Goal: Information Seeking & Learning: Learn about a topic

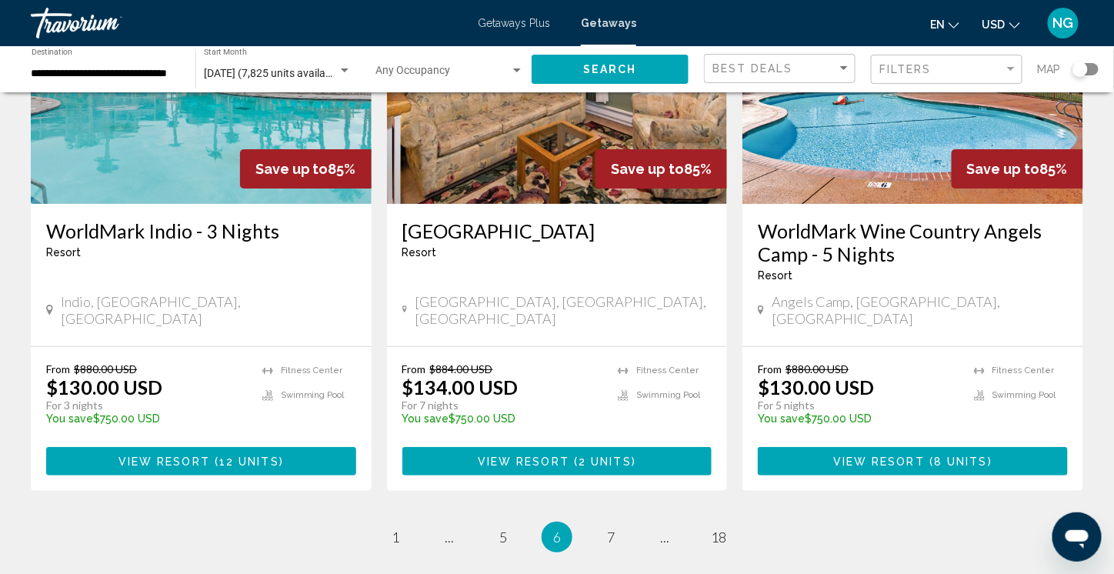
scroll to position [2024, 0]
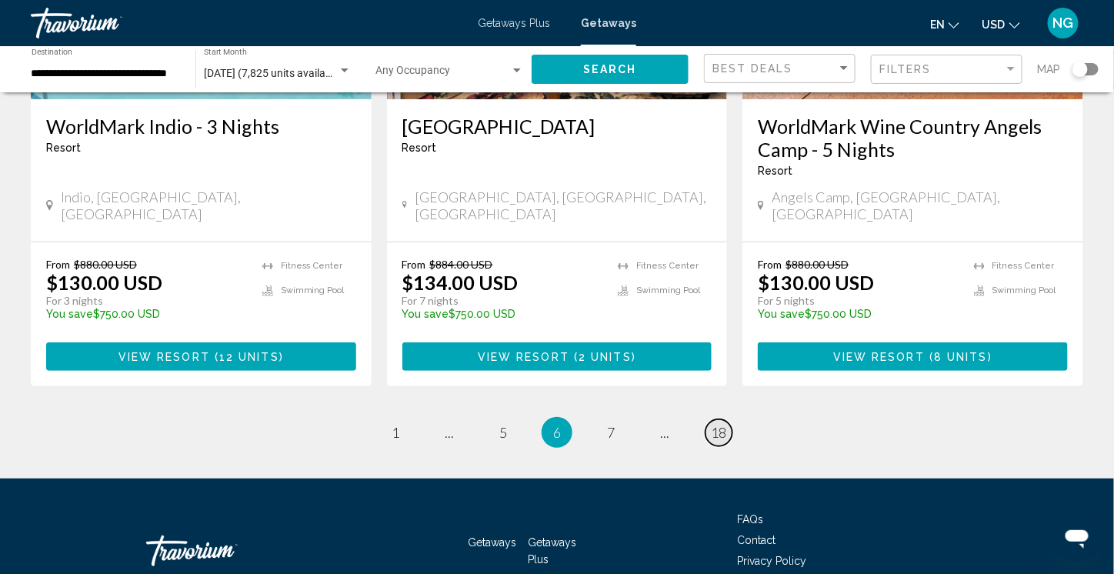
click at [718, 419] on link "page 18" at bounding box center [718, 432] width 27 height 27
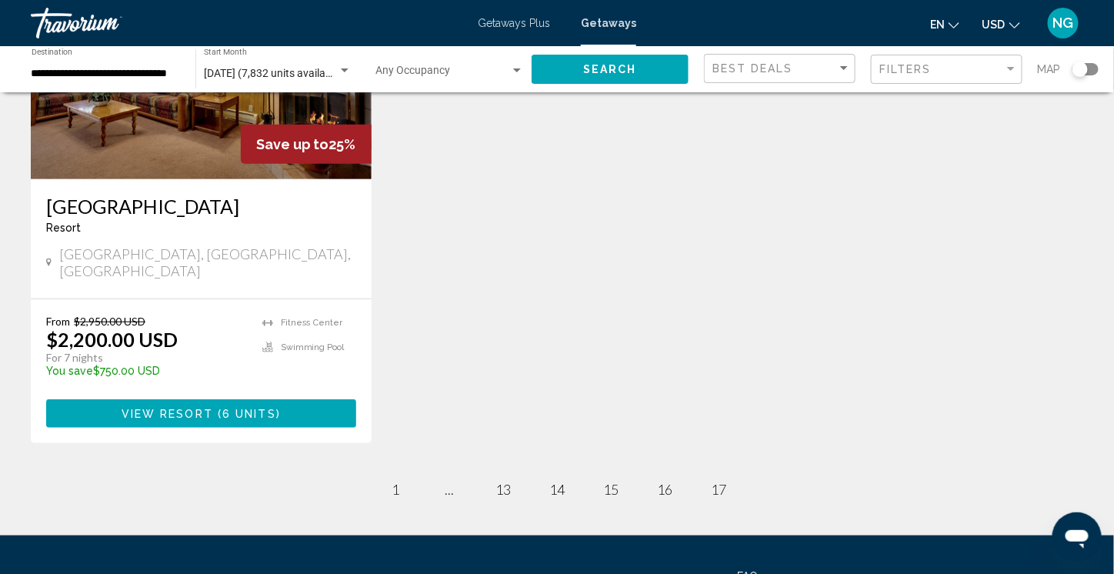
scroll to position [77, 0]
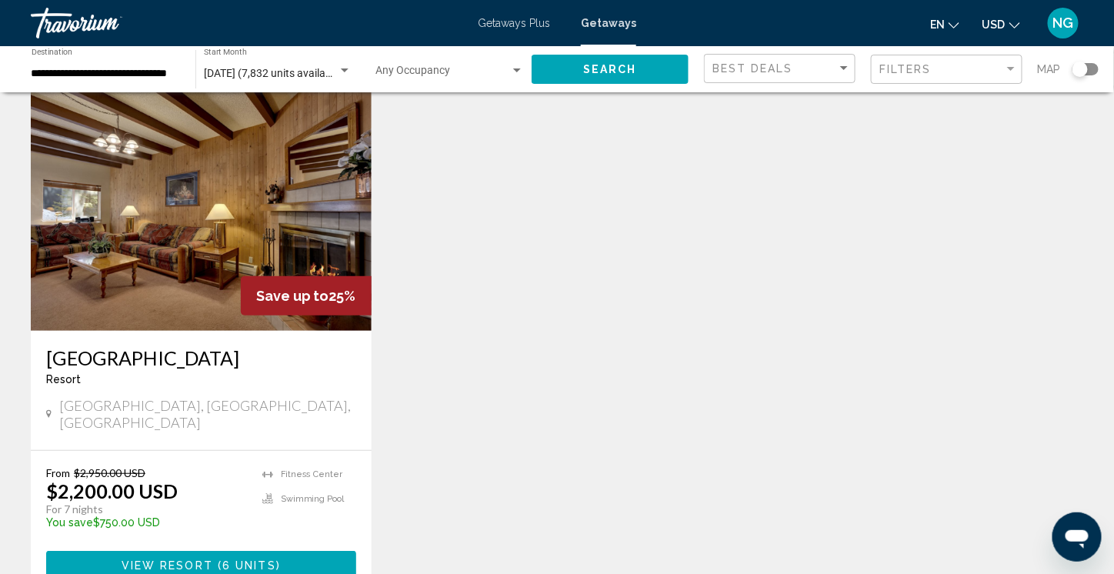
click at [172, 224] on img "Main content" at bounding box center [201, 208] width 341 height 246
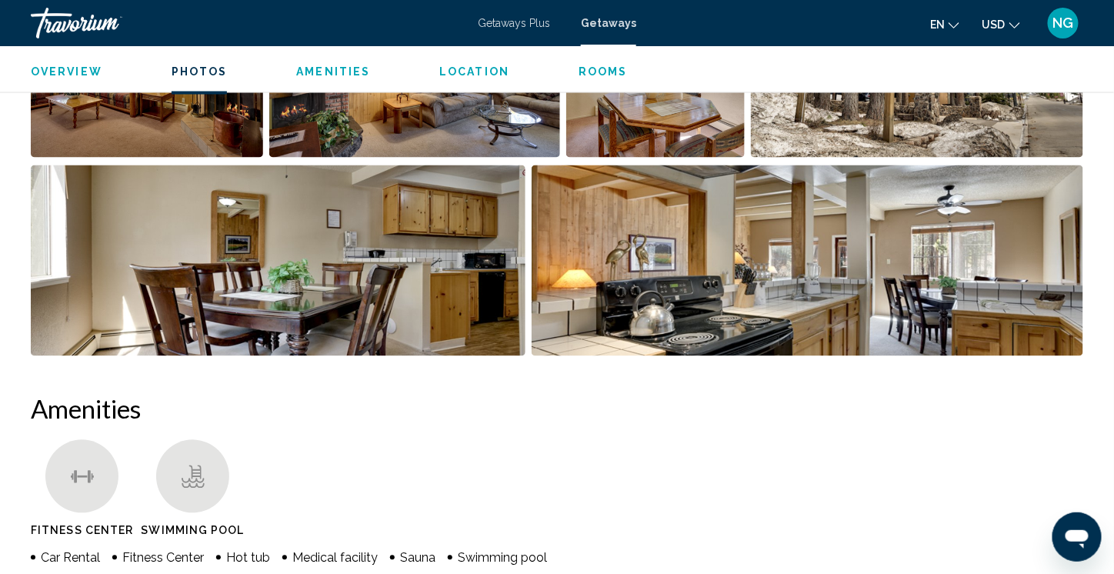
scroll to position [692, 0]
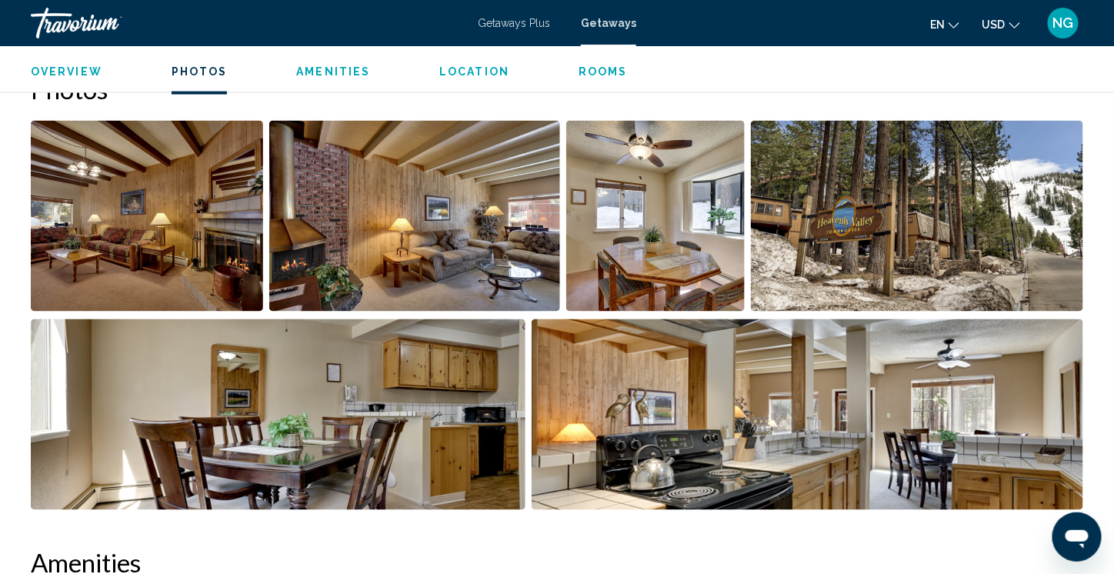
click at [161, 252] on img "Open full-screen image slider" at bounding box center [147, 216] width 232 height 191
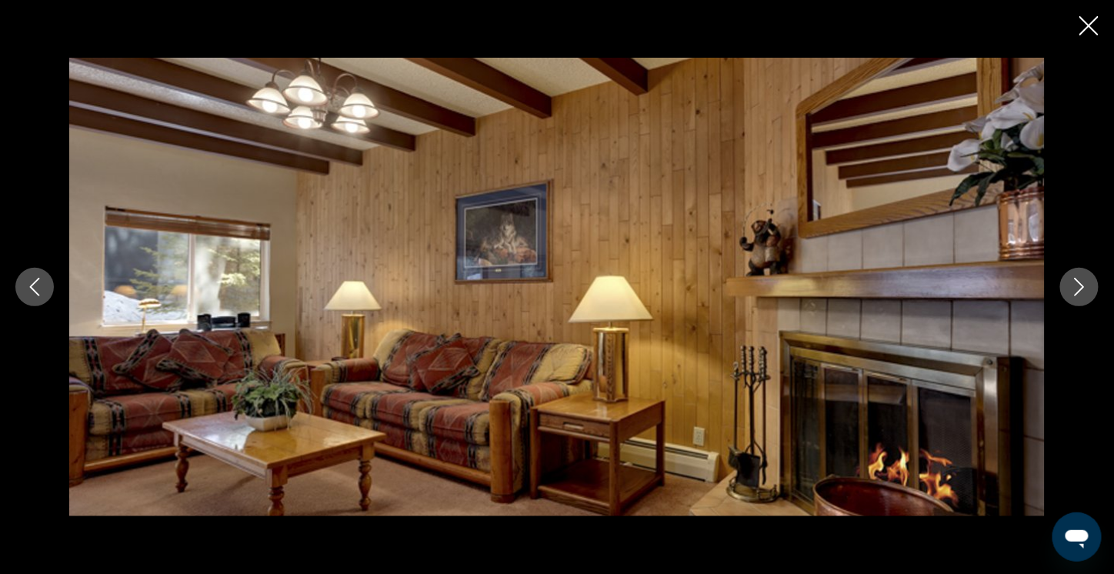
click at [1080, 287] on icon "Next image" at bounding box center [1079, 287] width 18 height 18
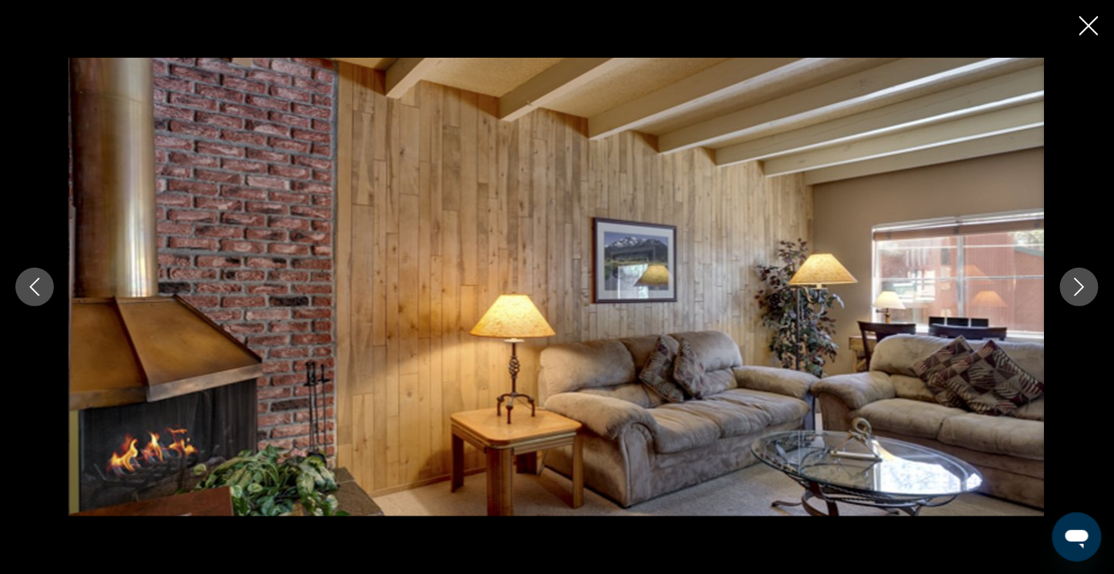
click at [1081, 287] on icon "Next image" at bounding box center [1079, 287] width 18 height 18
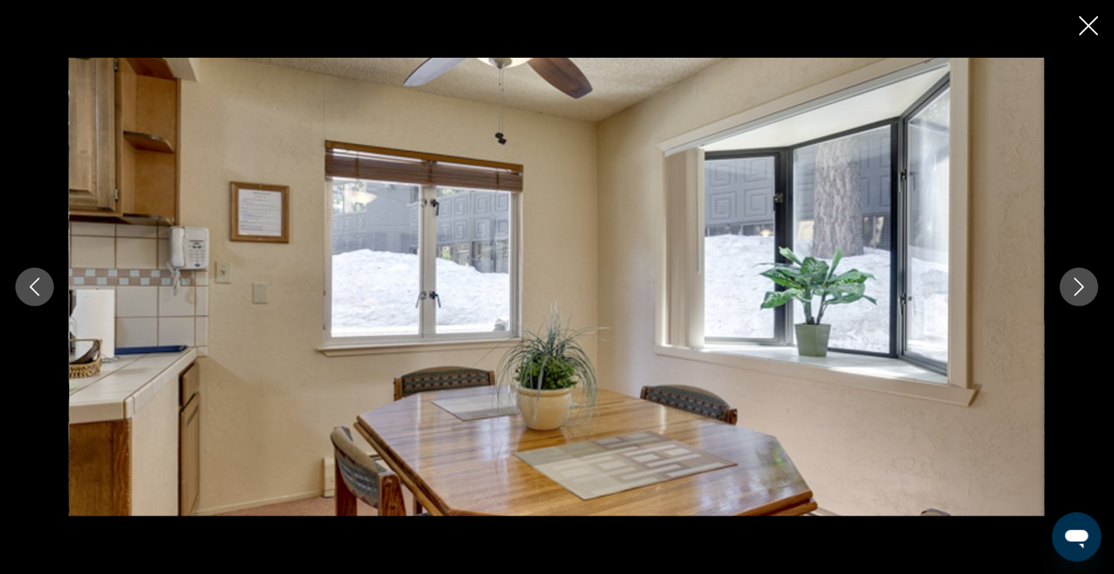
click at [1082, 286] on icon "Next image" at bounding box center [1080, 287] width 10 height 18
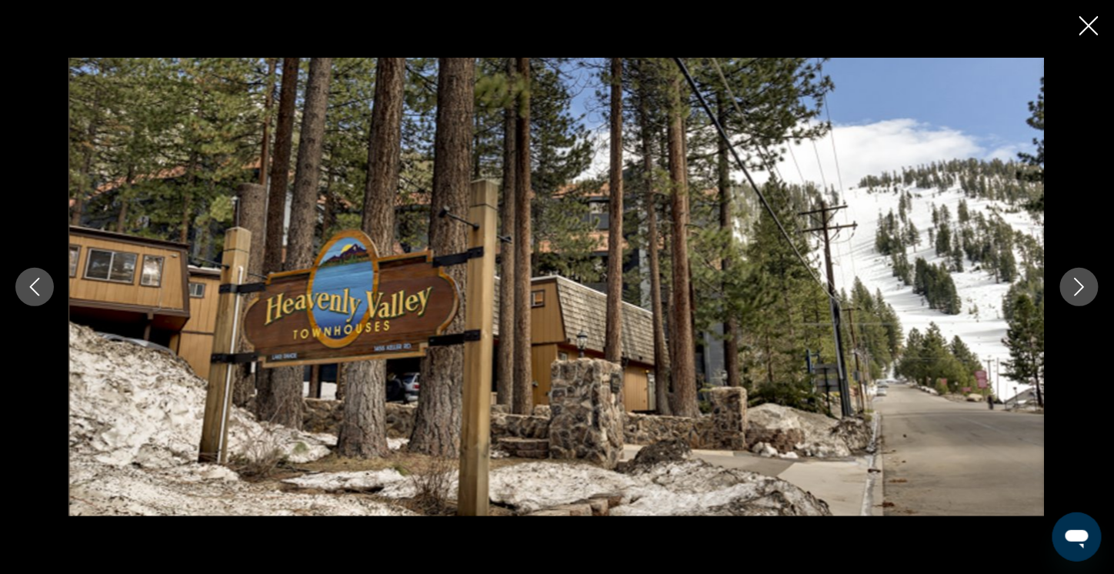
click at [1082, 286] on icon "Next image" at bounding box center [1080, 287] width 10 height 18
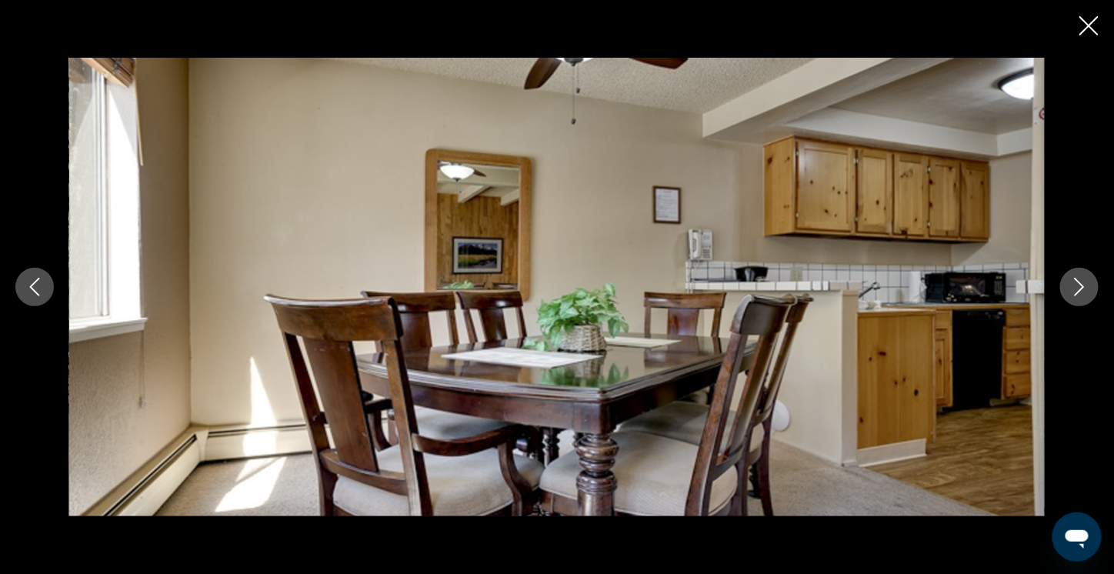
click at [1082, 286] on icon "Next image" at bounding box center [1080, 287] width 10 height 18
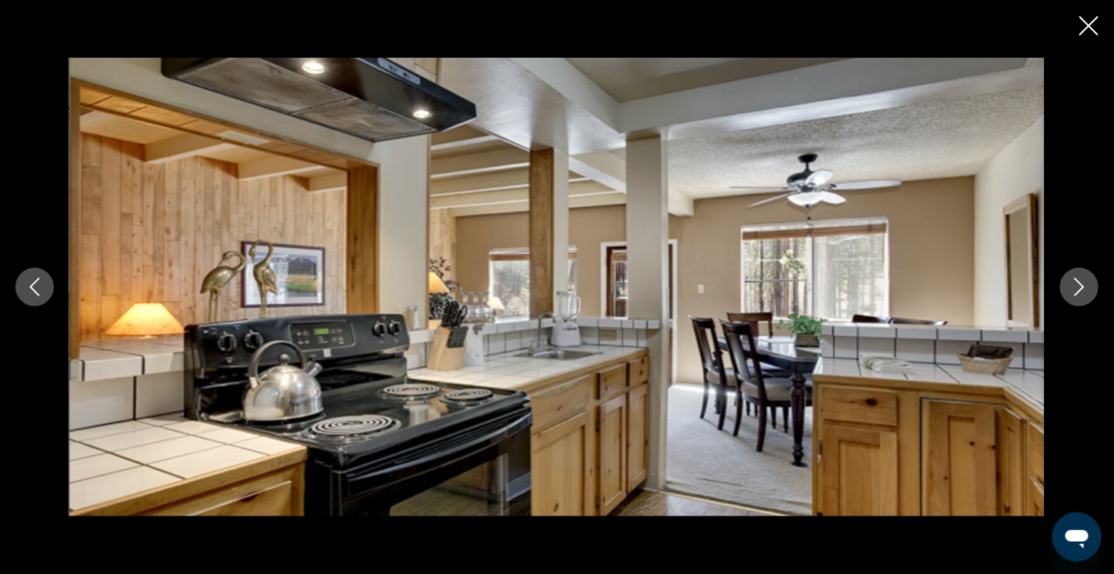
click at [1082, 286] on icon "Next image" at bounding box center [1080, 287] width 10 height 18
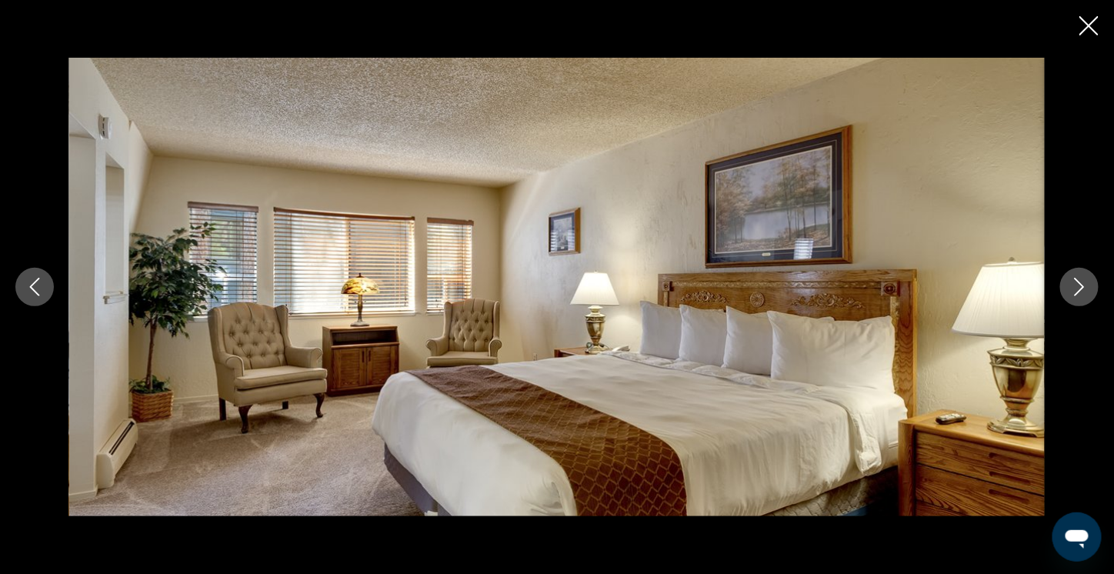
click at [1082, 286] on icon "Next image" at bounding box center [1080, 287] width 10 height 18
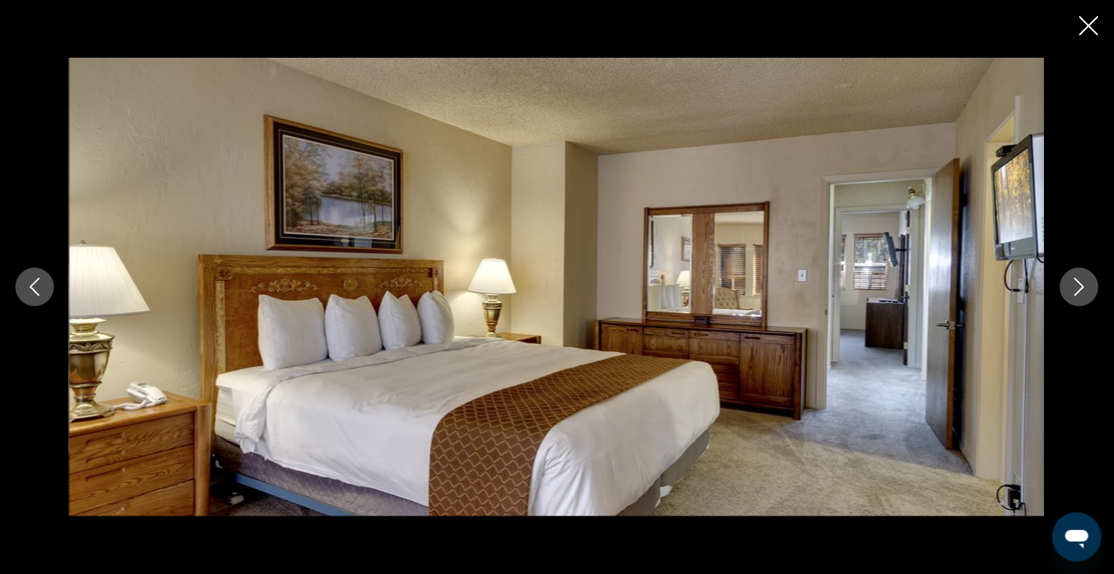
click at [1083, 286] on icon "Next image" at bounding box center [1080, 287] width 10 height 18
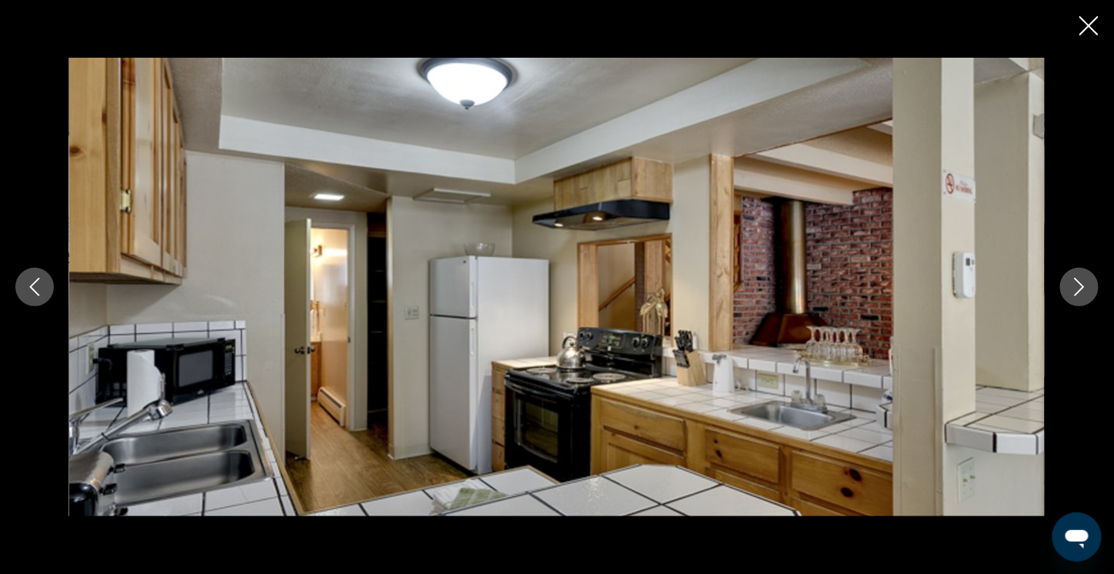
click at [1083, 286] on icon "Next image" at bounding box center [1080, 287] width 10 height 18
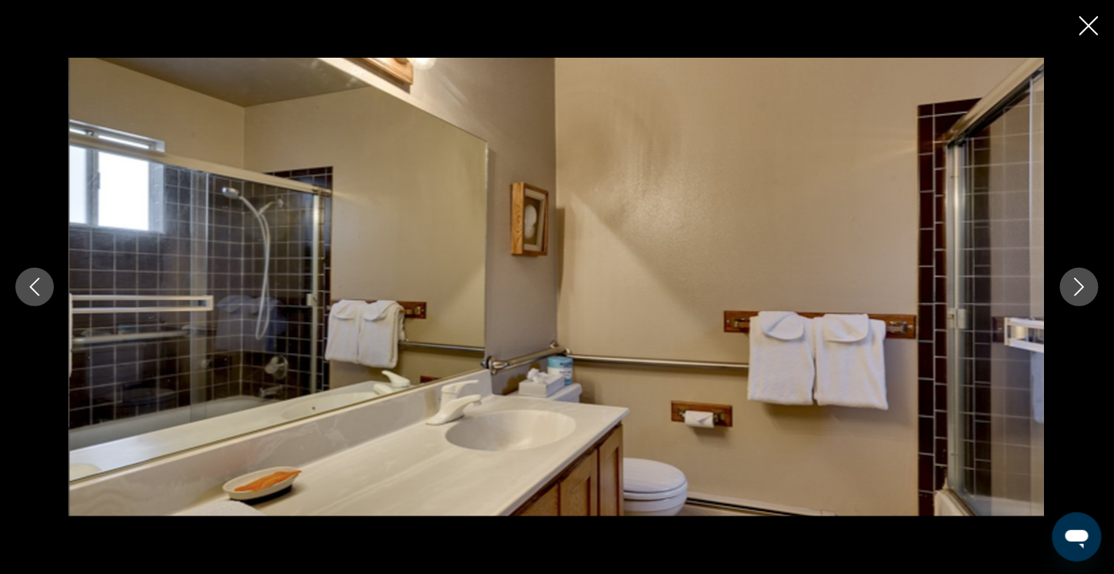
click at [1083, 286] on icon "Next image" at bounding box center [1080, 287] width 10 height 18
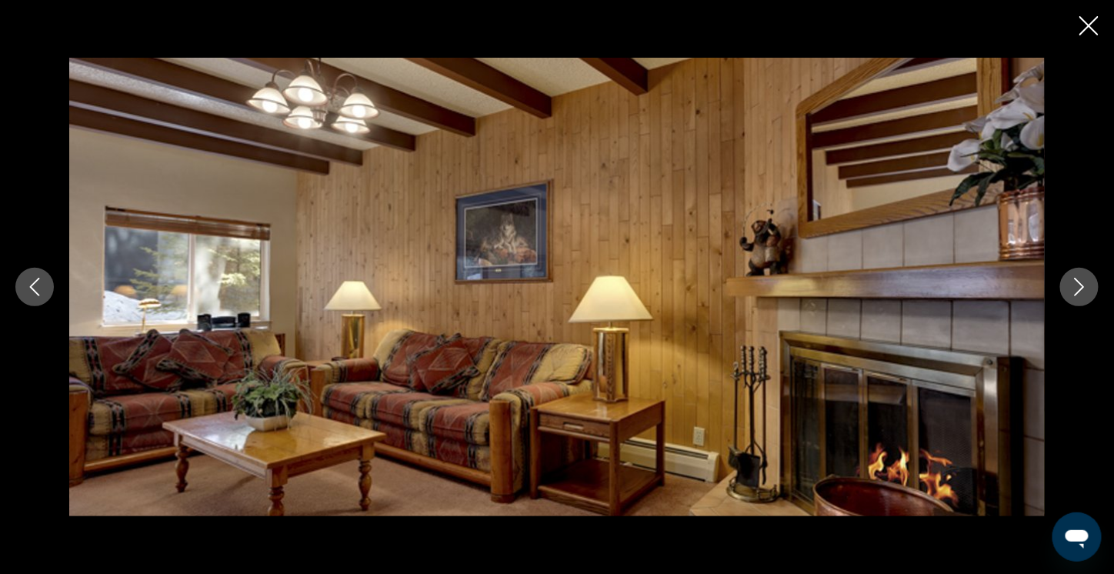
click at [1087, 23] on icon "Close slideshow" at bounding box center [1088, 25] width 19 height 19
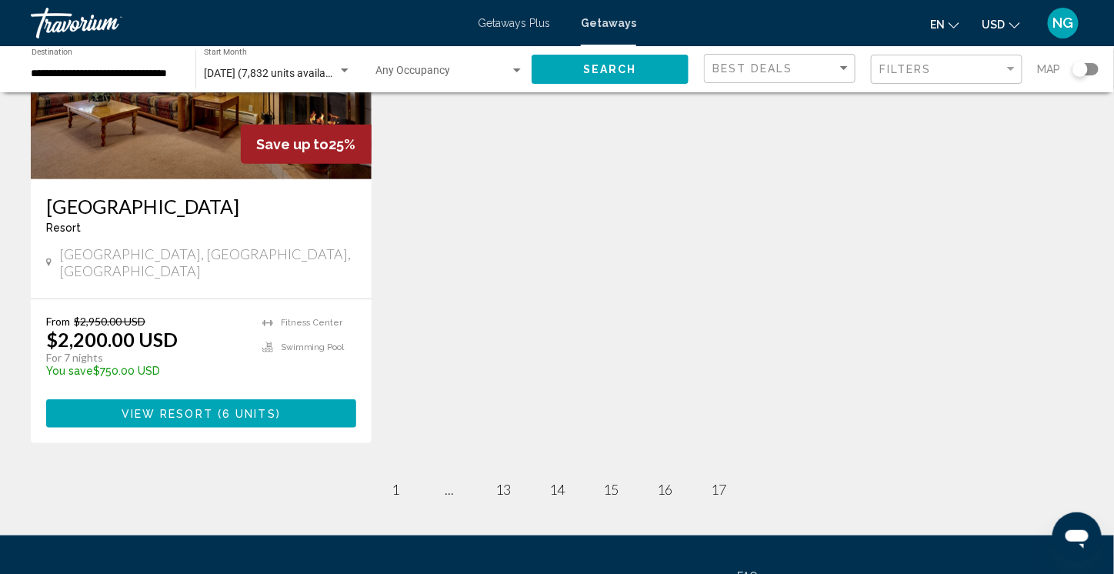
scroll to position [231, 0]
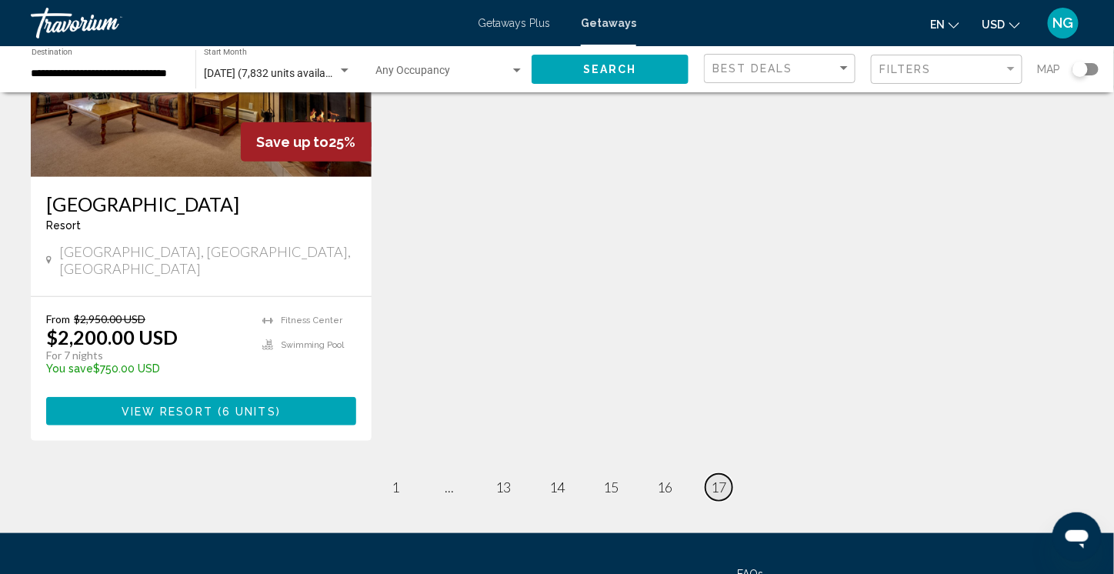
click at [717, 478] on span "17" at bounding box center [718, 486] width 15 height 17
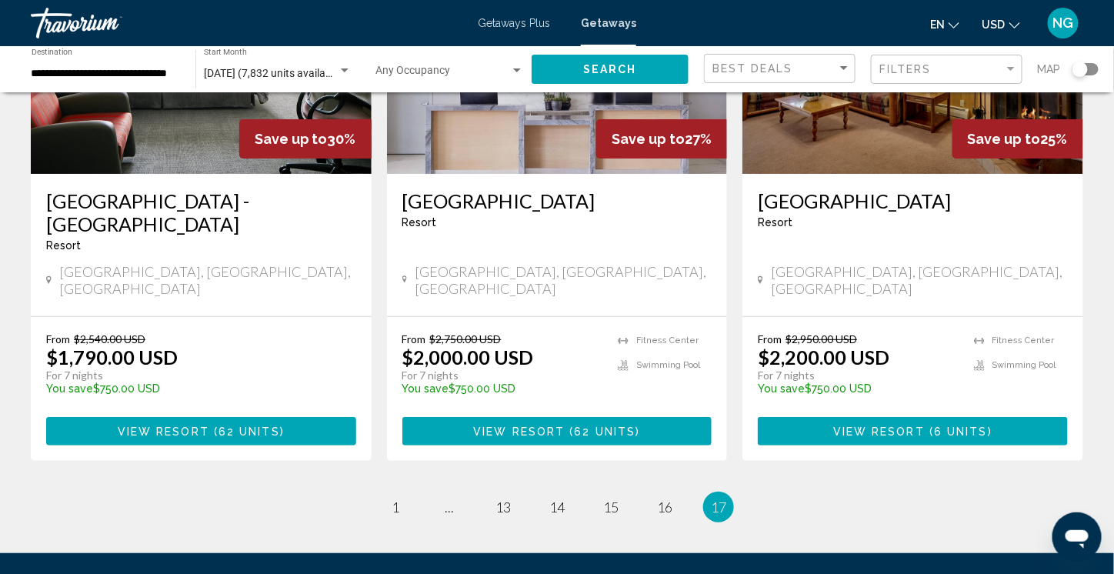
scroll to position [2000, 0]
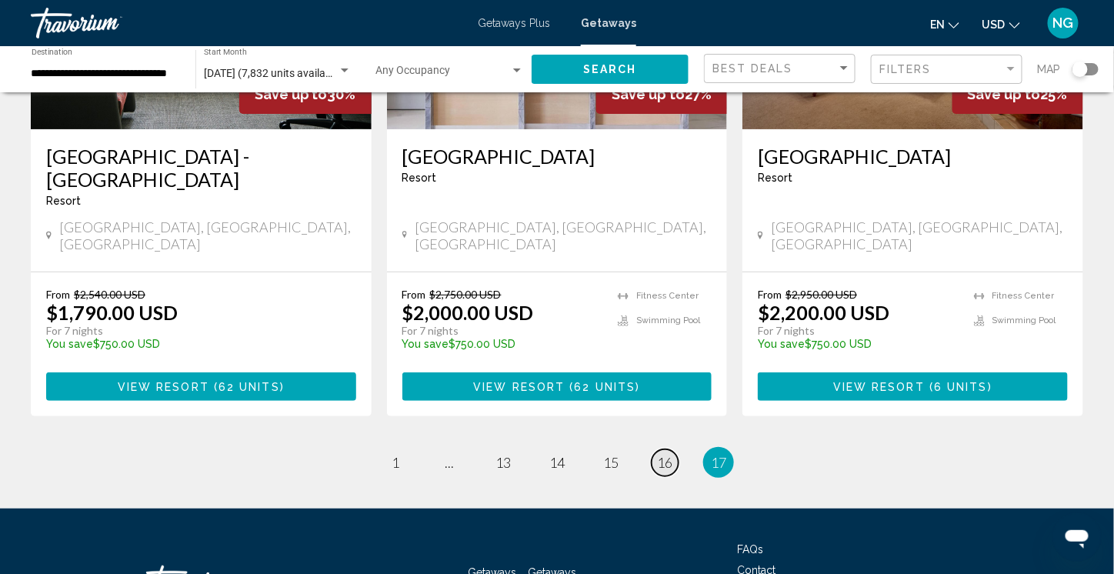
click at [665, 454] on span "16" at bounding box center [664, 462] width 15 height 17
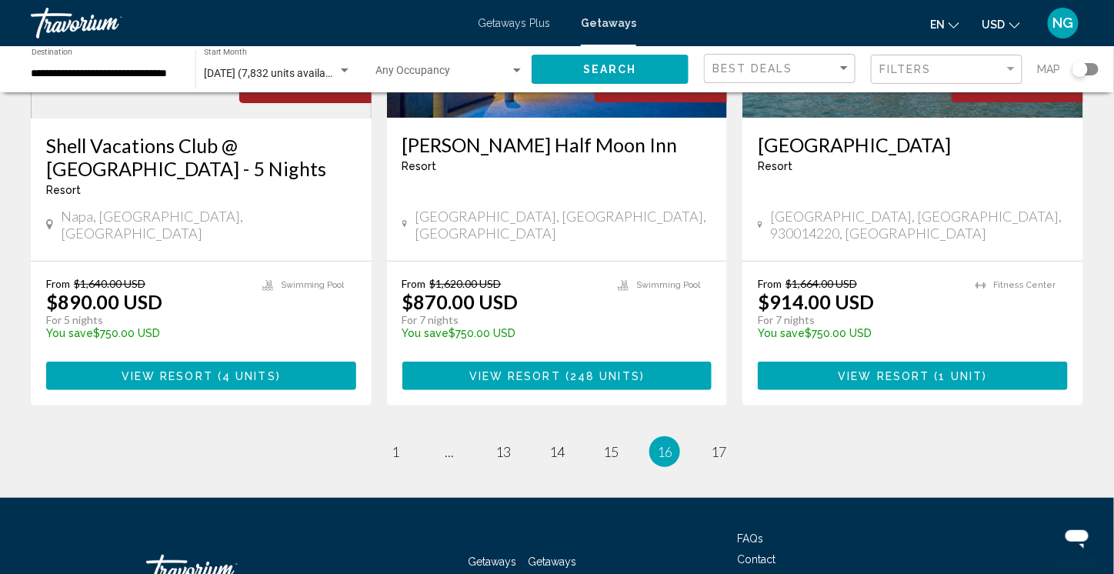
scroll to position [2000, 0]
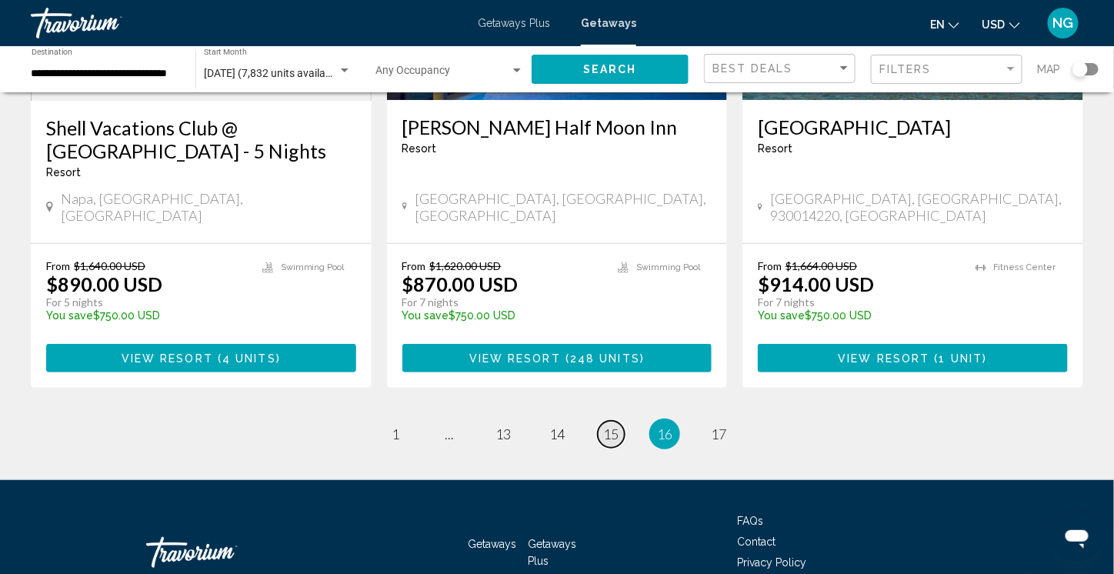
click at [613, 425] on span "15" at bounding box center [610, 433] width 15 height 17
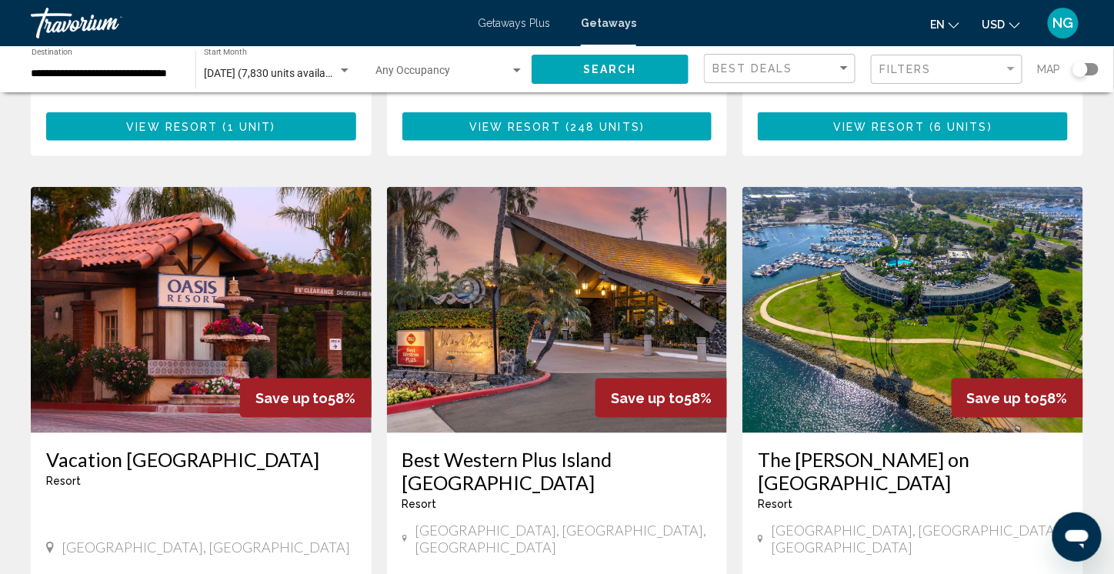
scroll to position [615, 0]
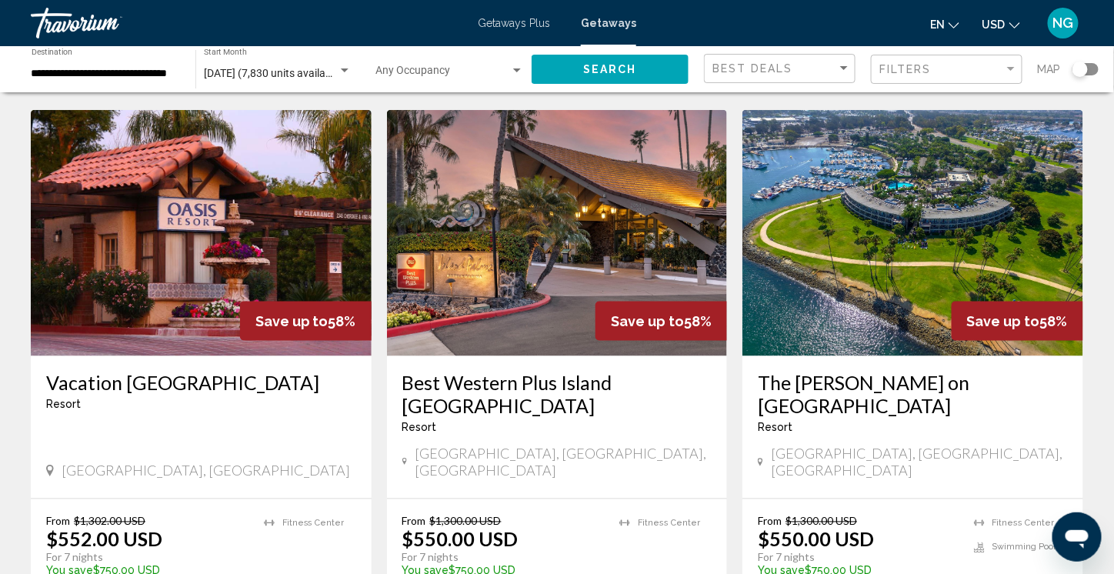
click at [278, 71] on span "[DATE] (7,830 units available)" at bounding box center [273, 73] width 139 height 12
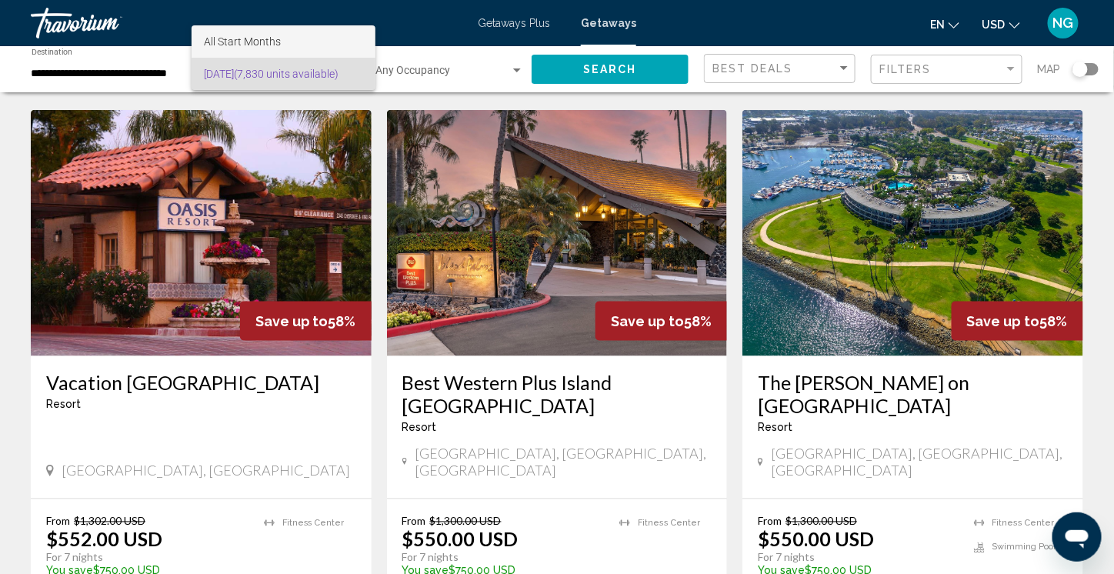
click at [252, 40] on span "All Start Months" at bounding box center [242, 41] width 77 height 12
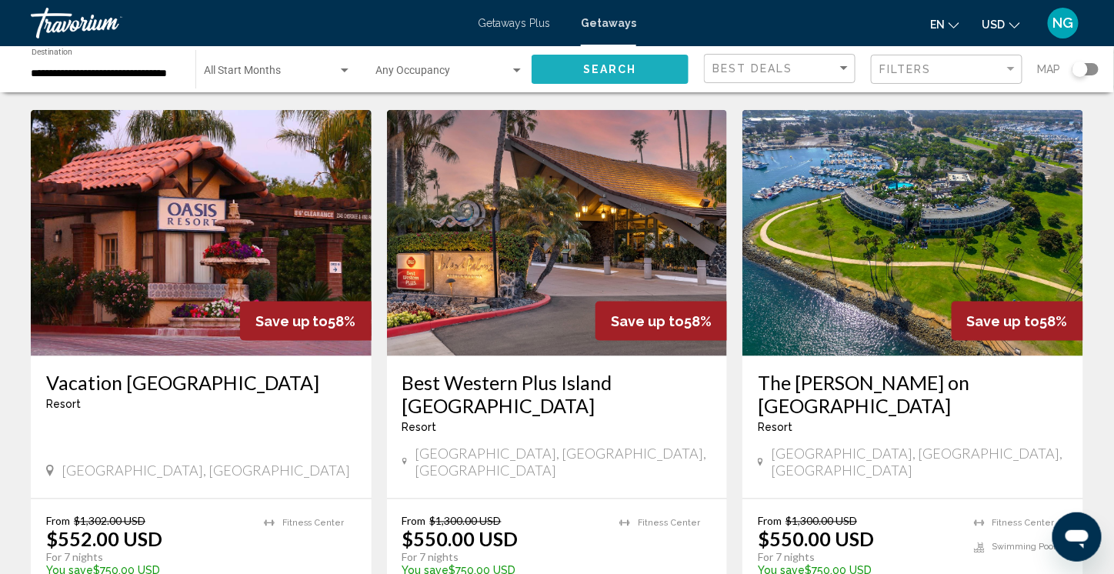
click at [613, 70] on span "Search" at bounding box center [610, 70] width 54 height 12
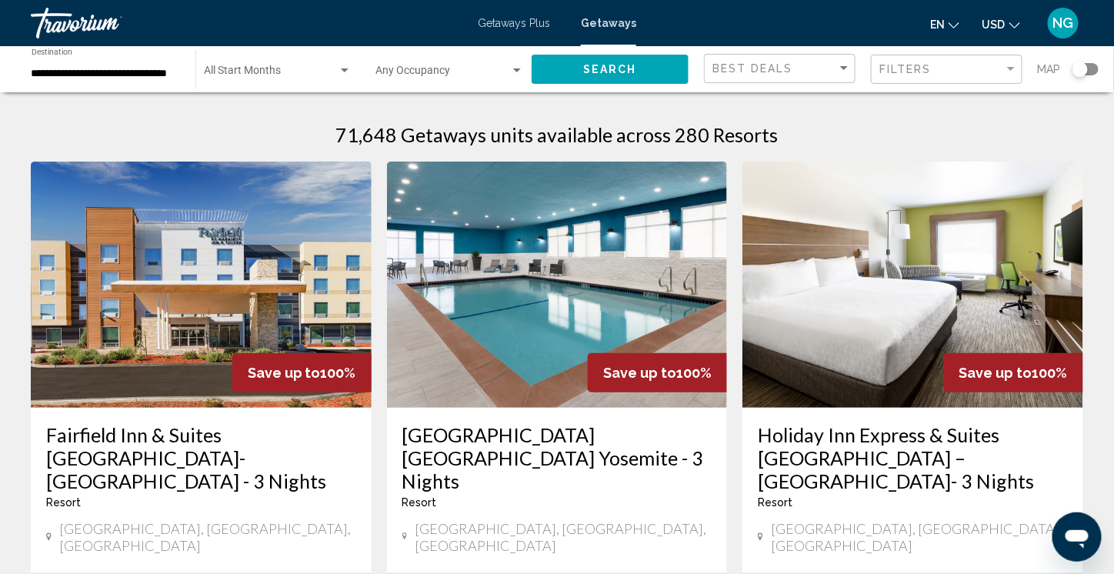
click at [244, 72] on span "Search widget" at bounding box center [271, 74] width 134 height 12
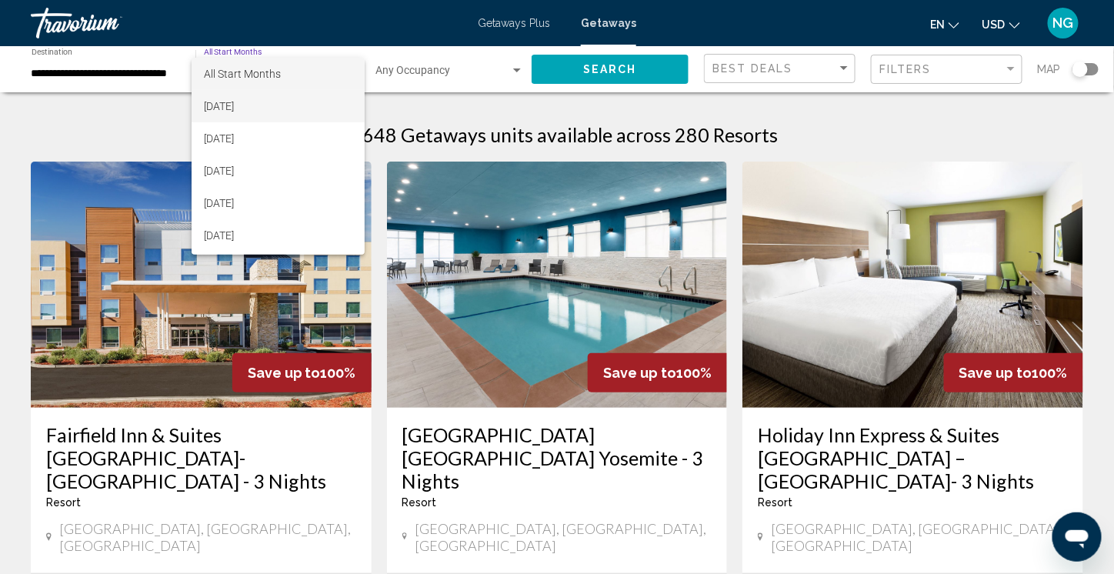
click at [235, 108] on span "[DATE]" at bounding box center [278, 106] width 148 height 32
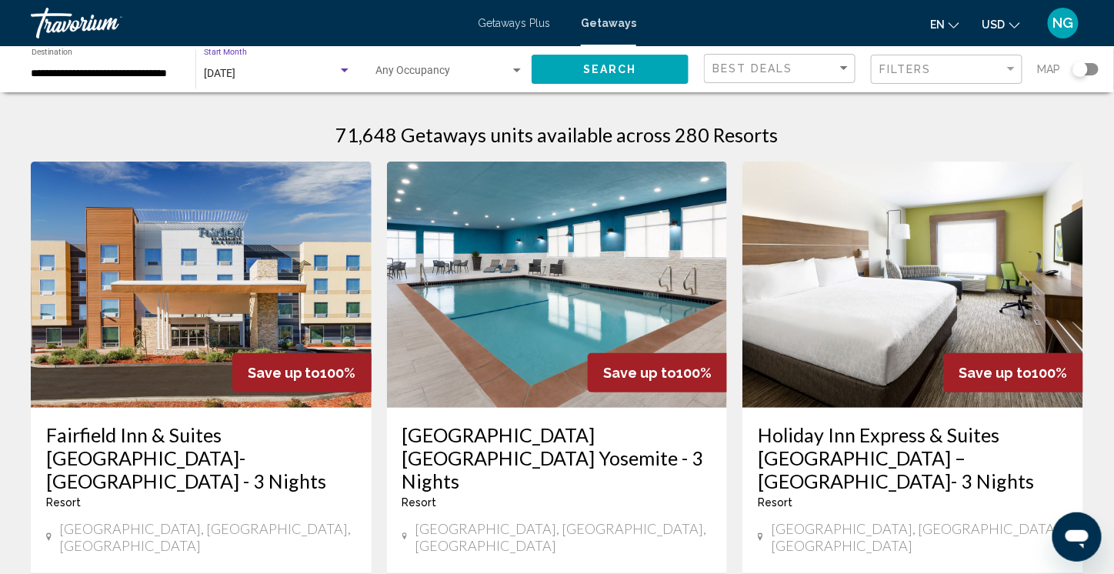
click at [559, 70] on button "Search" at bounding box center [610, 69] width 157 height 28
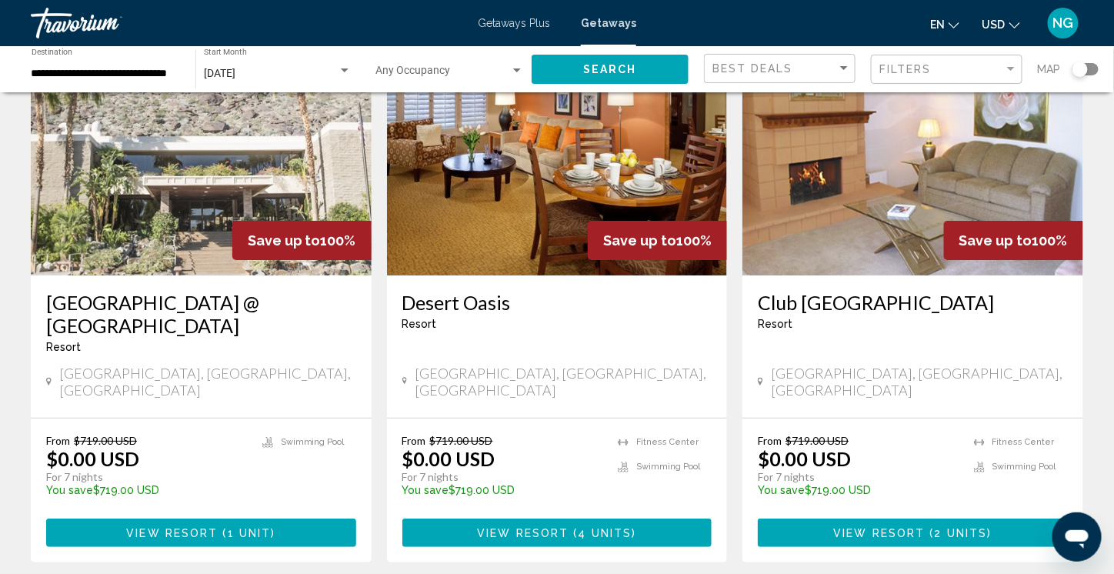
scroll to position [1846, 0]
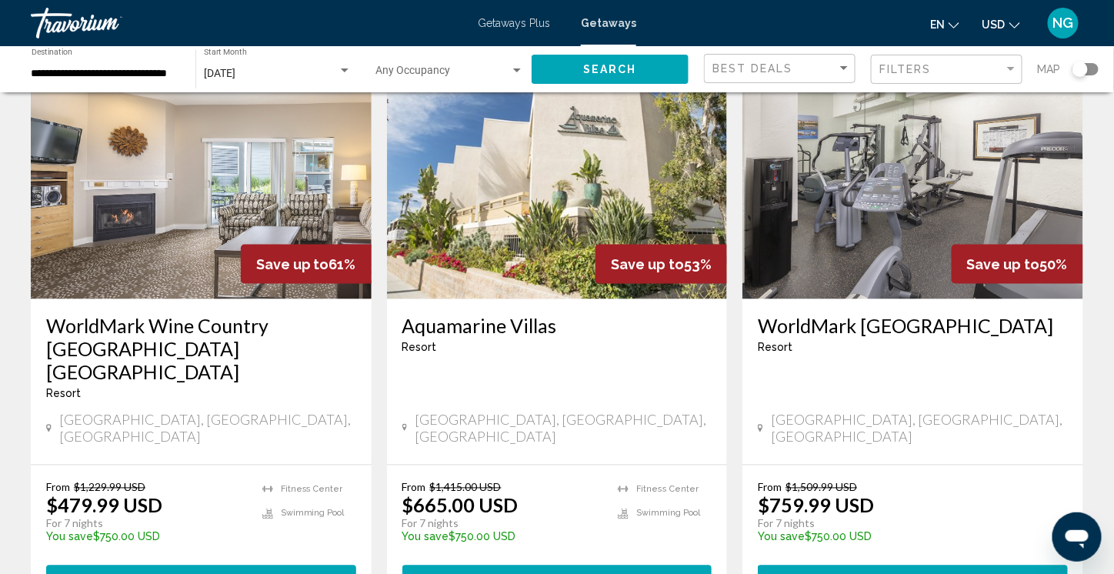
scroll to position [615, 0]
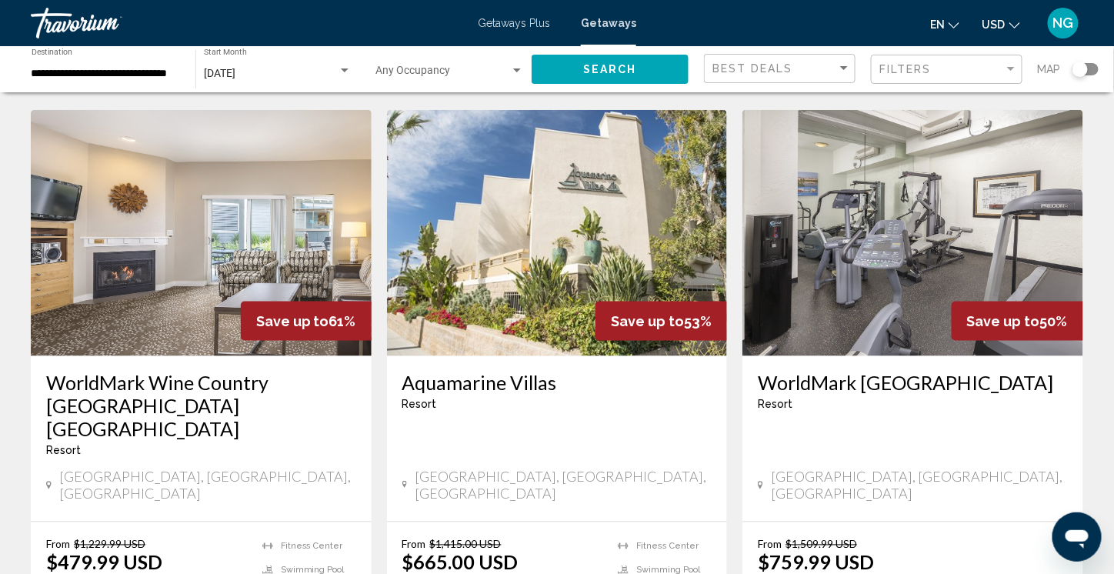
click at [465, 199] on img "Main content" at bounding box center [557, 233] width 341 height 246
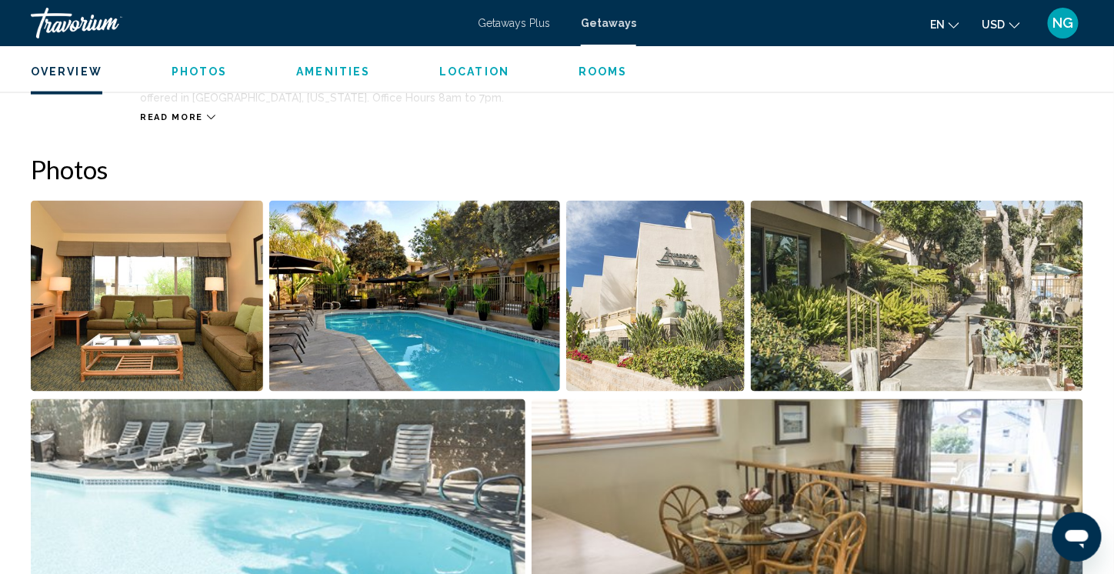
scroll to position [692, 0]
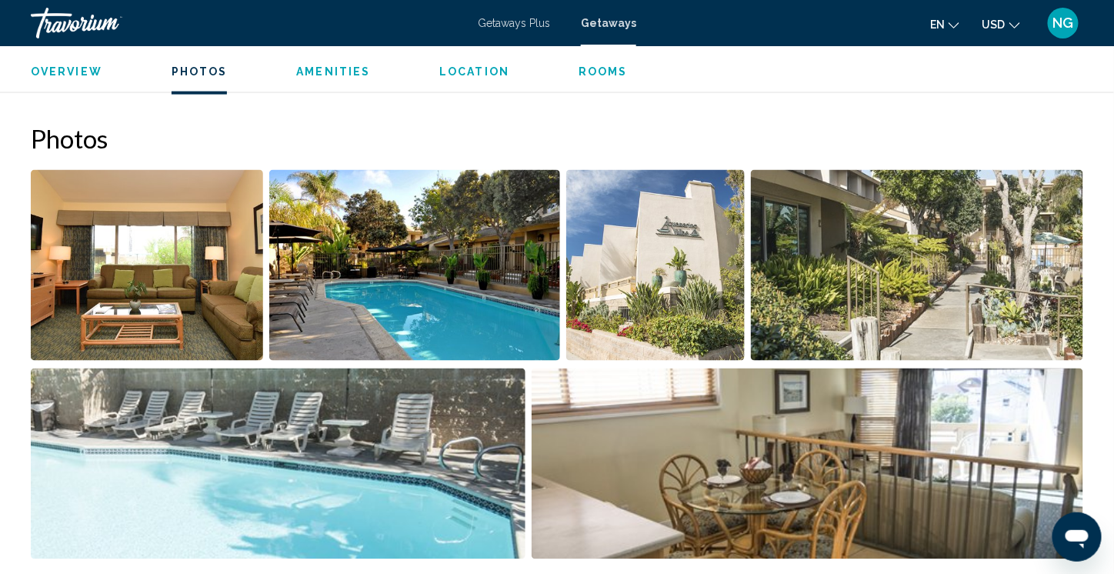
click at [151, 250] on img "Open full-screen image slider" at bounding box center [147, 265] width 232 height 191
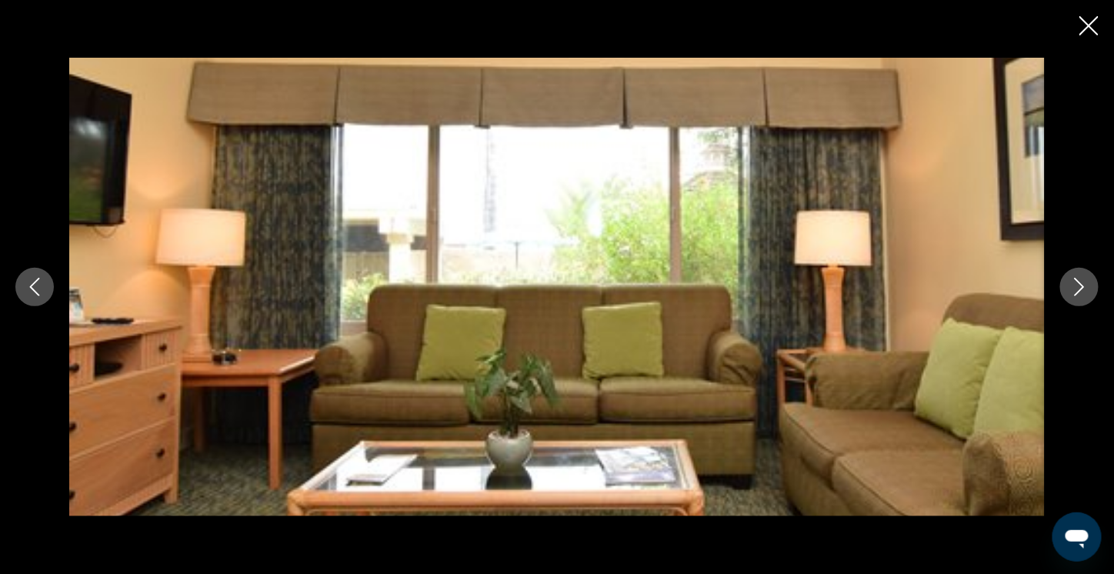
click at [1075, 285] on icon "Next image" at bounding box center [1079, 287] width 18 height 18
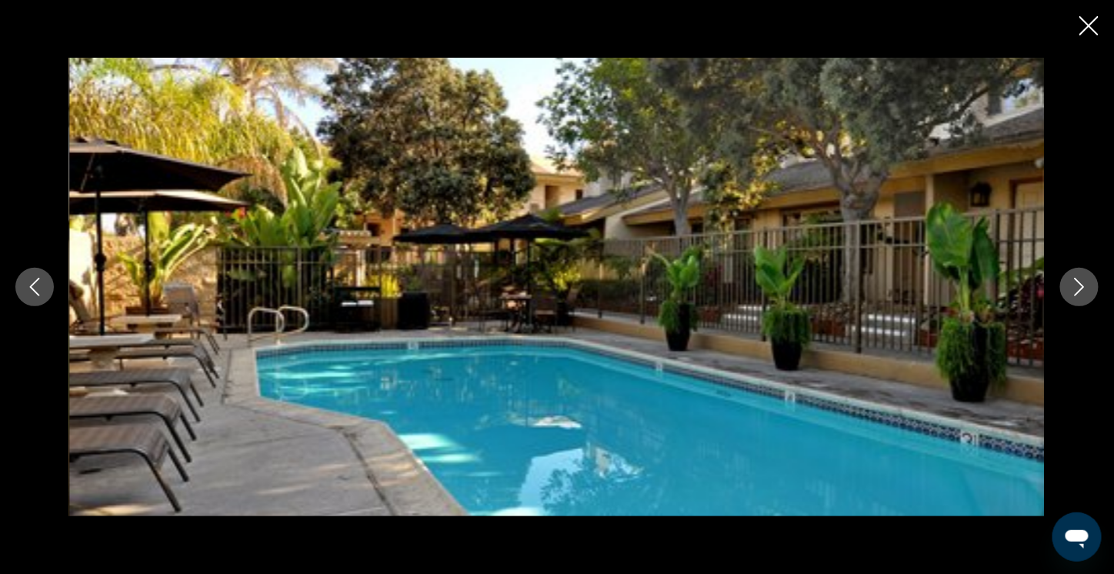
click at [1075, 285] on icon "Next image" at bounding box center [1079, 287] width 18 height 18
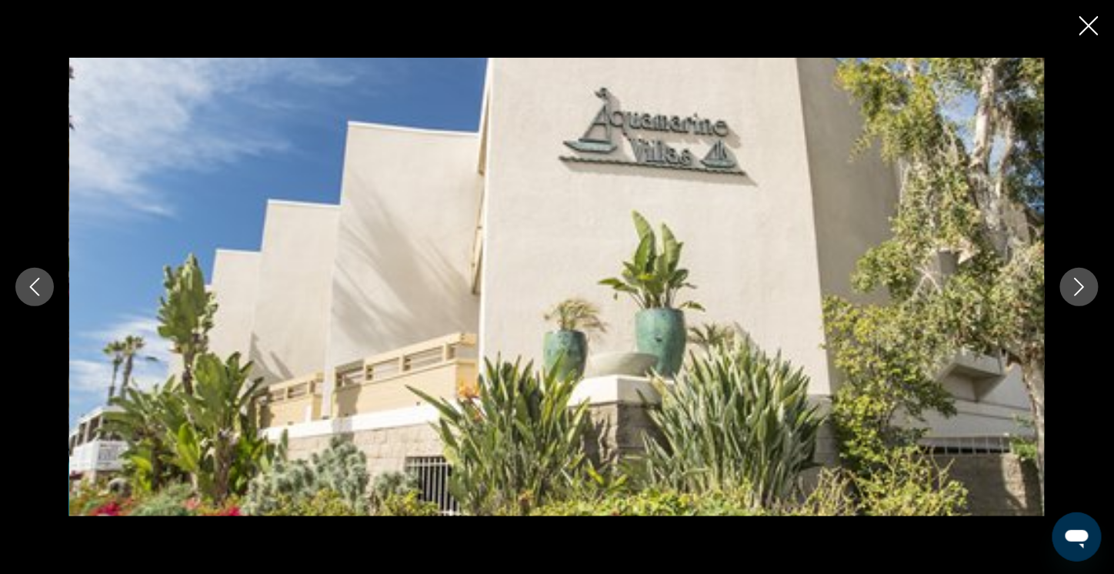
click at [1075, 284] on icon "Next image" at bounding box center [1079, 287] width 18 height 18
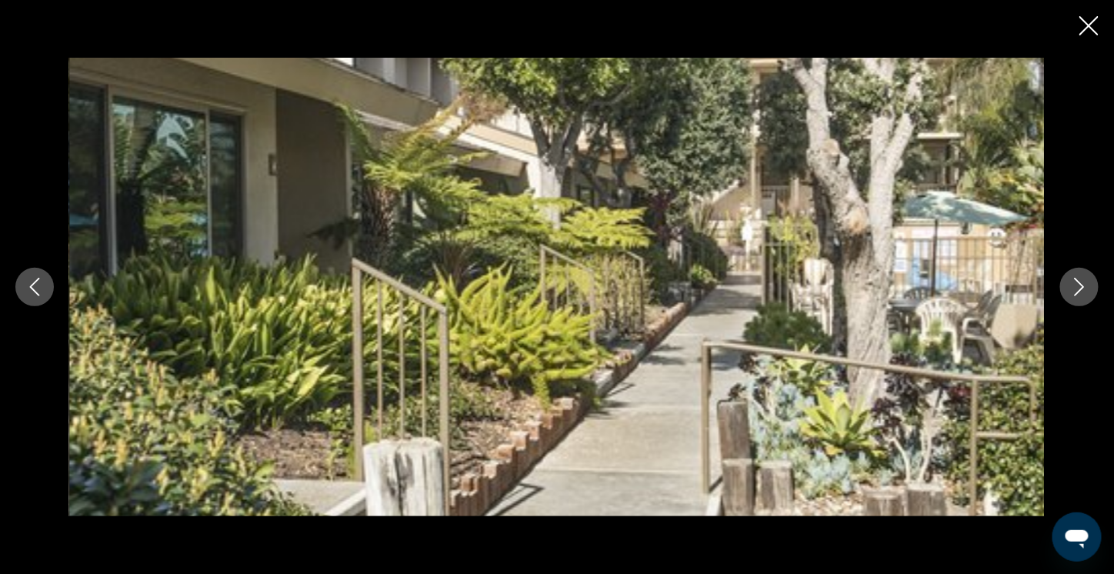
click at [1075, 284] on icon "Next image" at bounding box center [1079, 287] width 18 height 18
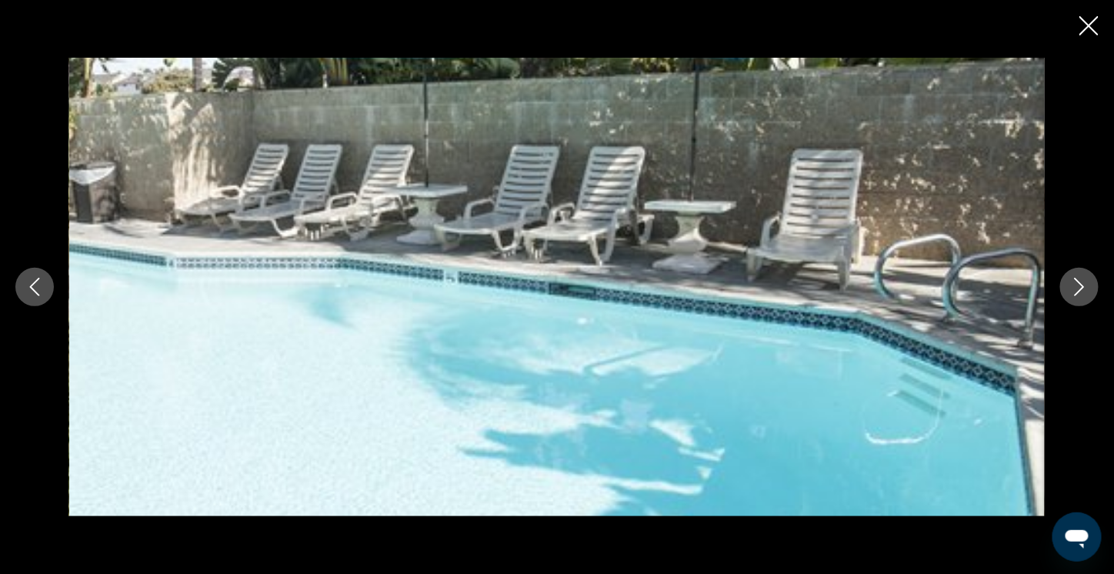
click at [1075, 284] on icon "Next image" at bounding box center [1079, 287] width 18 height 18
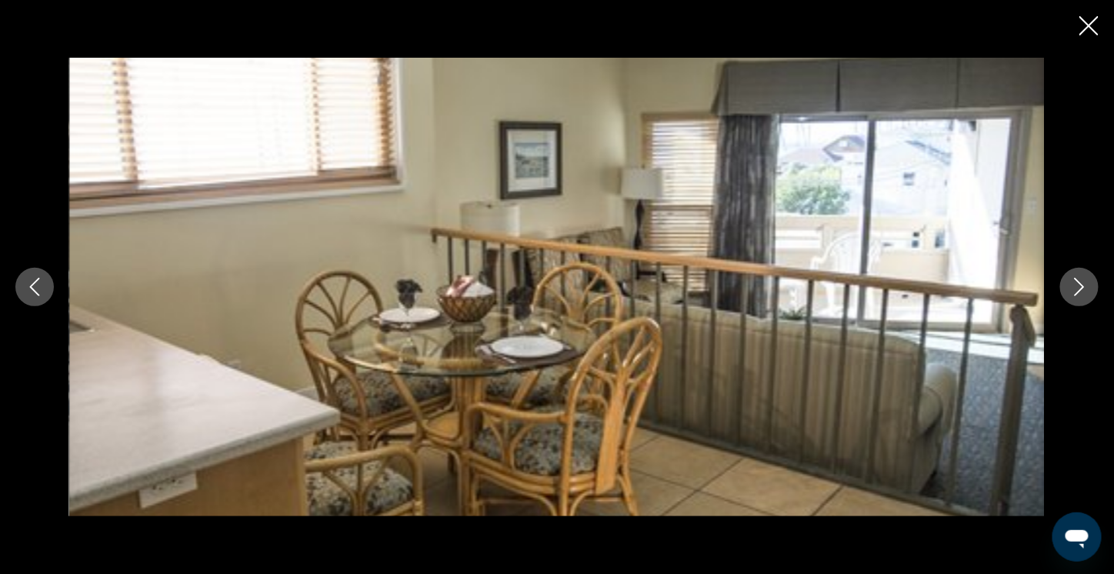
click at [1075, 284] on icon "Next image" at bounding box center [1079, 287] width 18 height 18
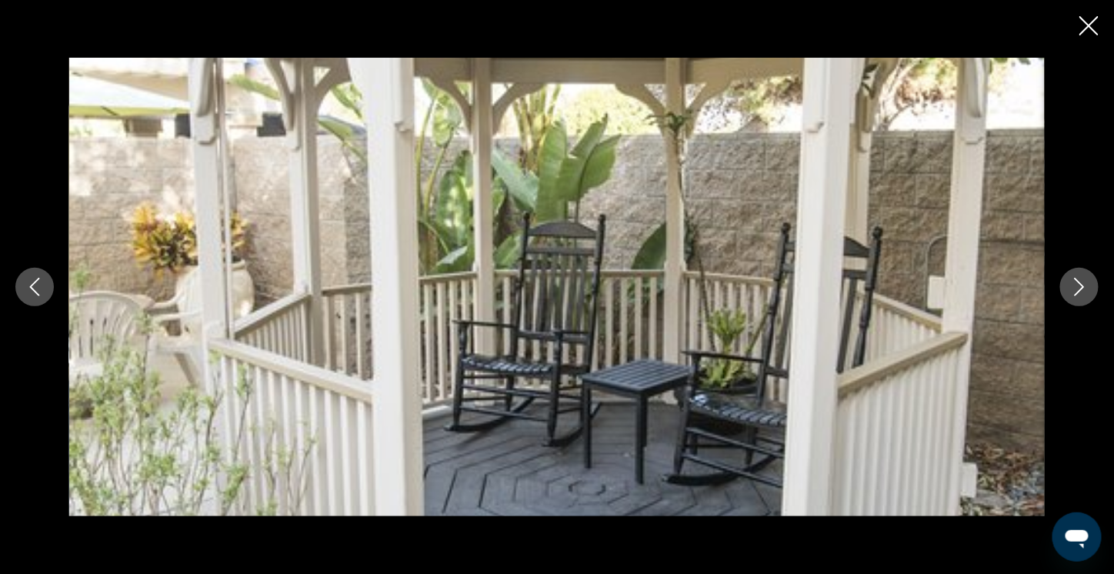
click at [1074, 284] on icon "Next image" at bounding box center [1079, 287] width 18 height 18
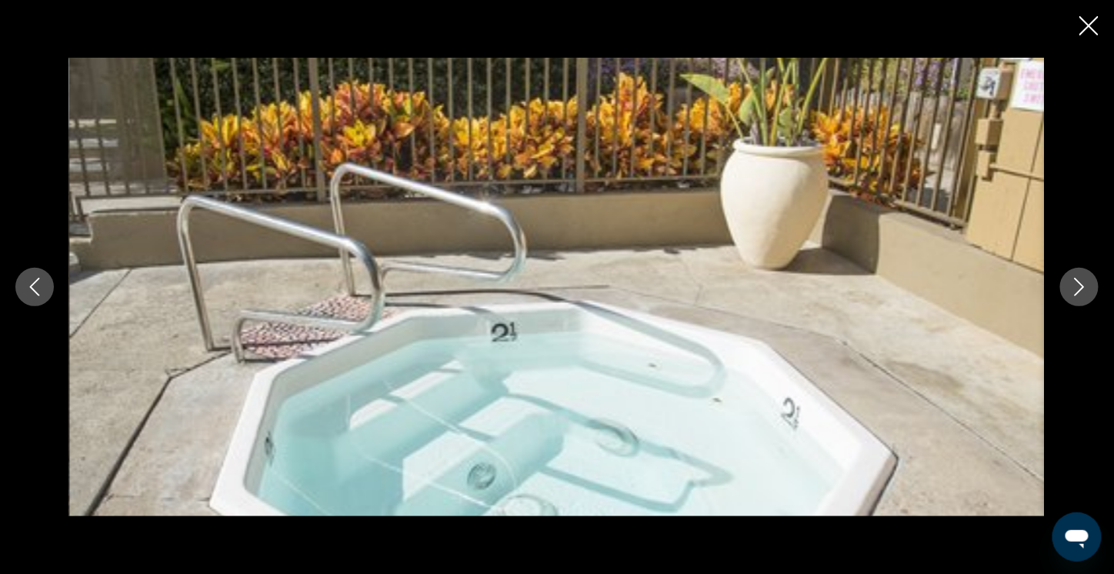
click at [1068, 284] on button "Next image" at bounding box center [1079, 287] width 38 height 38
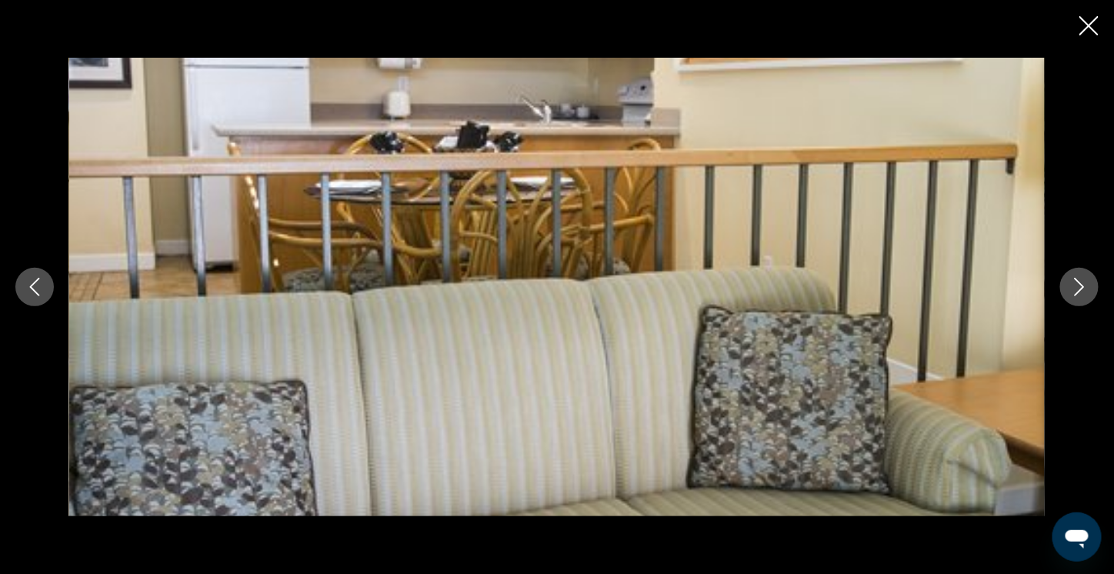
click at [1068, 284] on button "Next image" at bounding box center [1079, 287] width 38 height 38
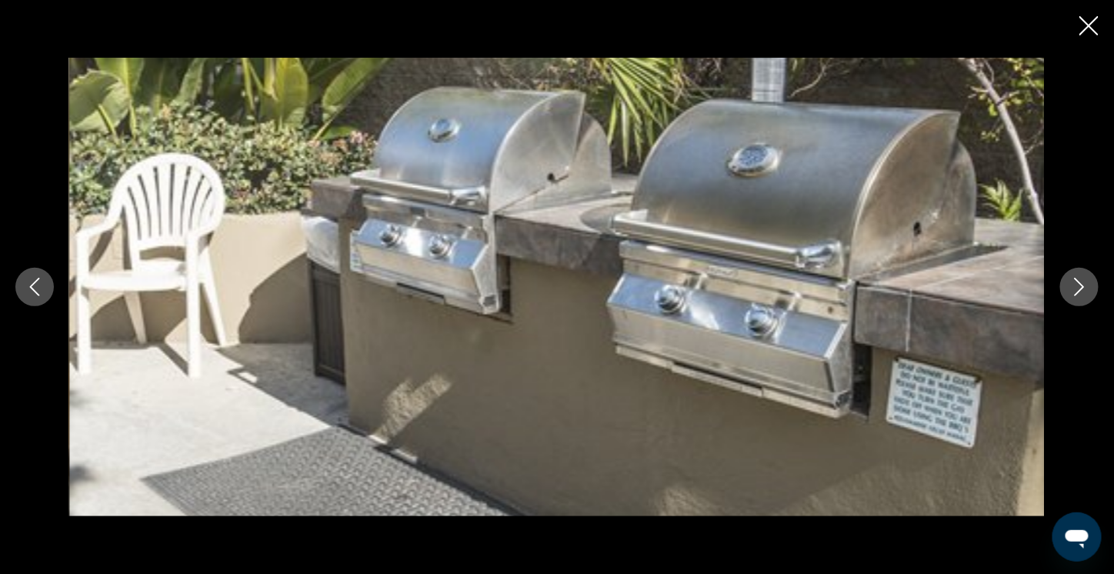
click at [1068, 284] on button "Next image" at bounding box center [1079, 287] width 38 height 38
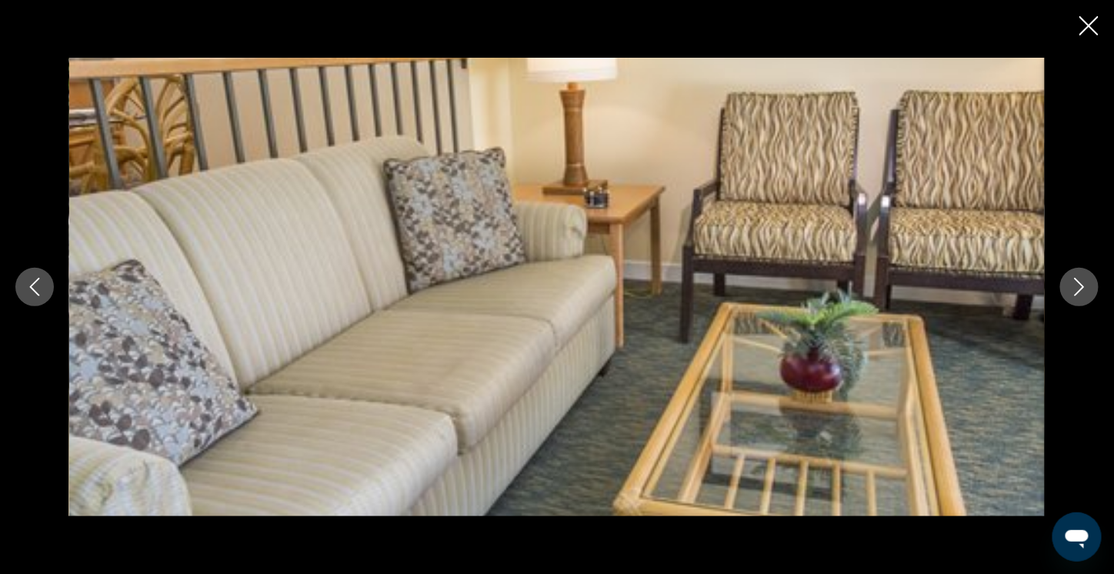
click at [1068, 284] on button "Next image" at bounding box center [1079, 287] width 38 height 38
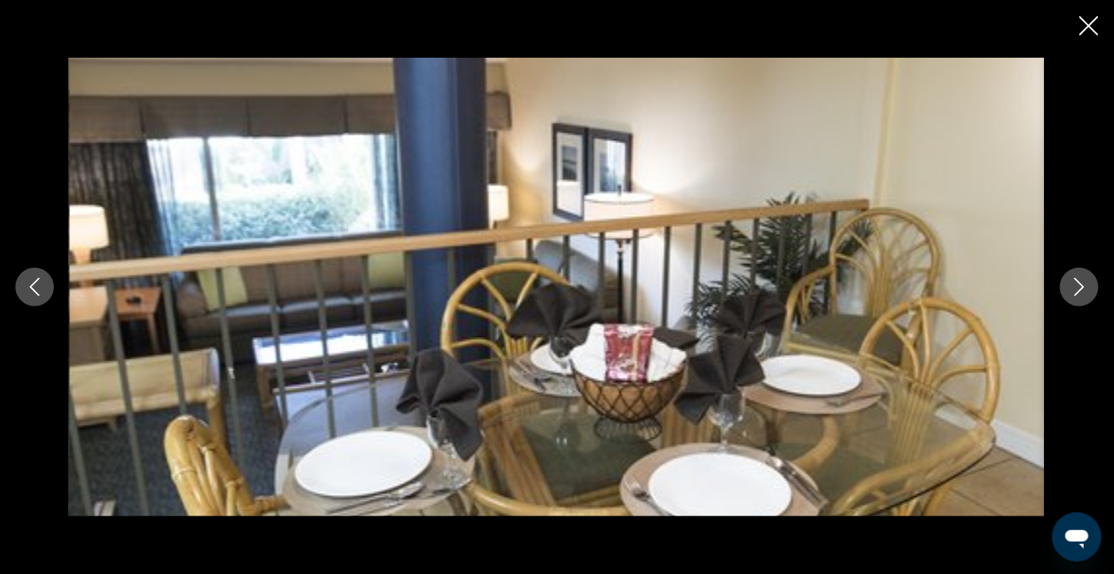
click at [1068, 284] on button "Next image" at bounding box center [1079, 287] width 38 height 38
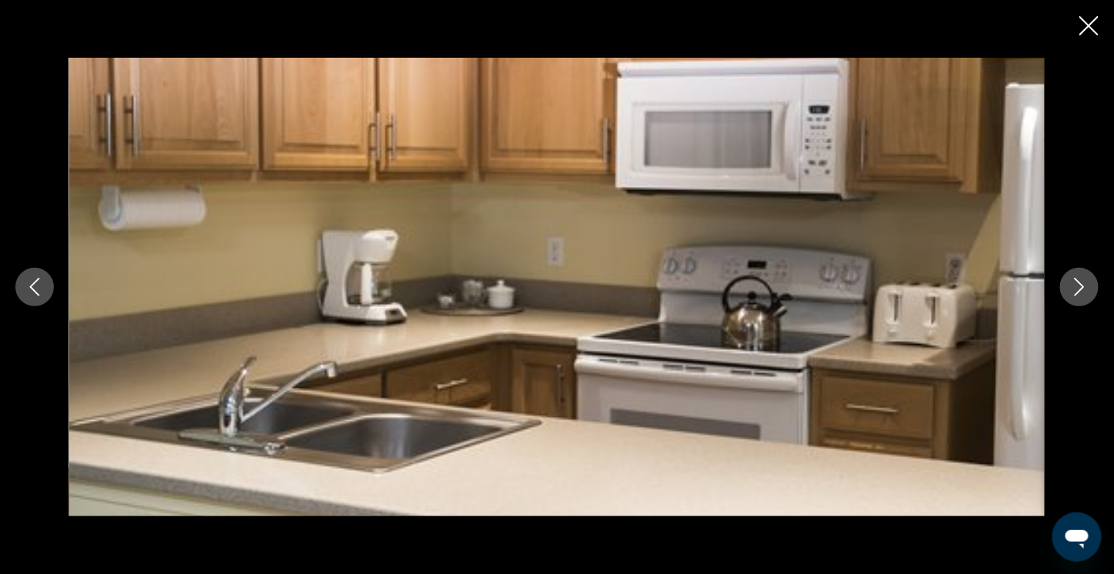
click at [1068, 284] on button "Next image" at bounding box center [1079, 287] width 38 height 38
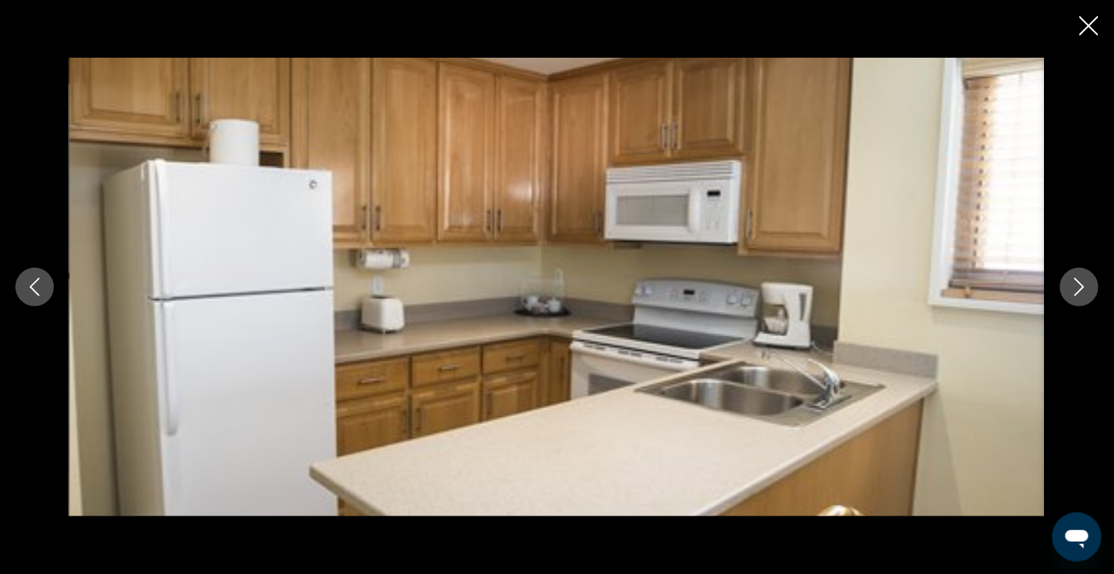
click at [1068, 284] on button "Next image" at bounding box center [1079, 287] width 38 height 38
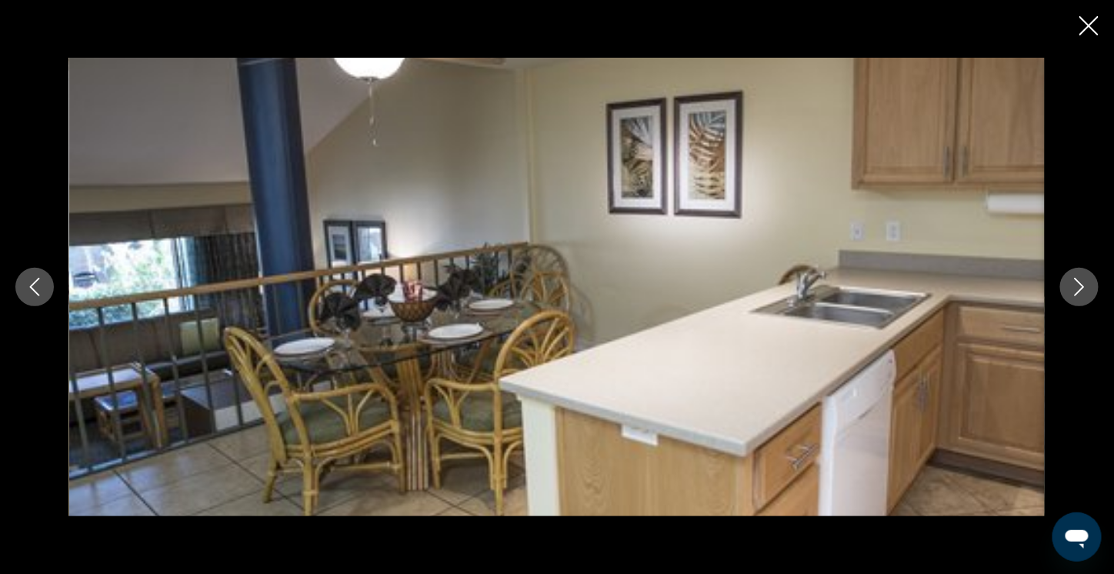
click at [1067, 284] on button "Next image" at bounding box center [1079, 287] width 38 height 38
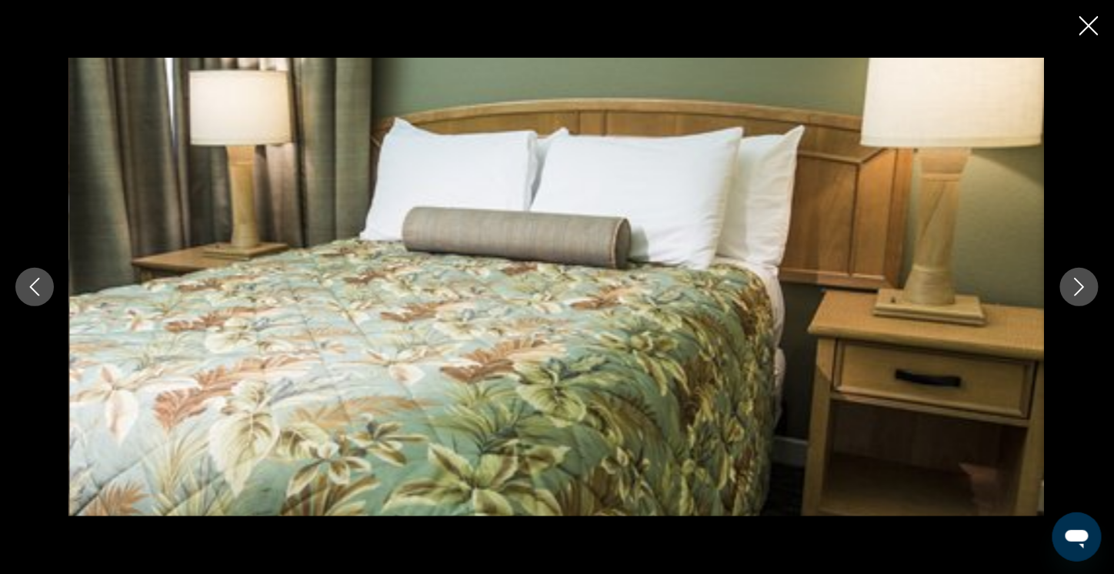
click at [1083, 291] on icon "Next image" at bounding box center [1079, 287] width 18 height 18
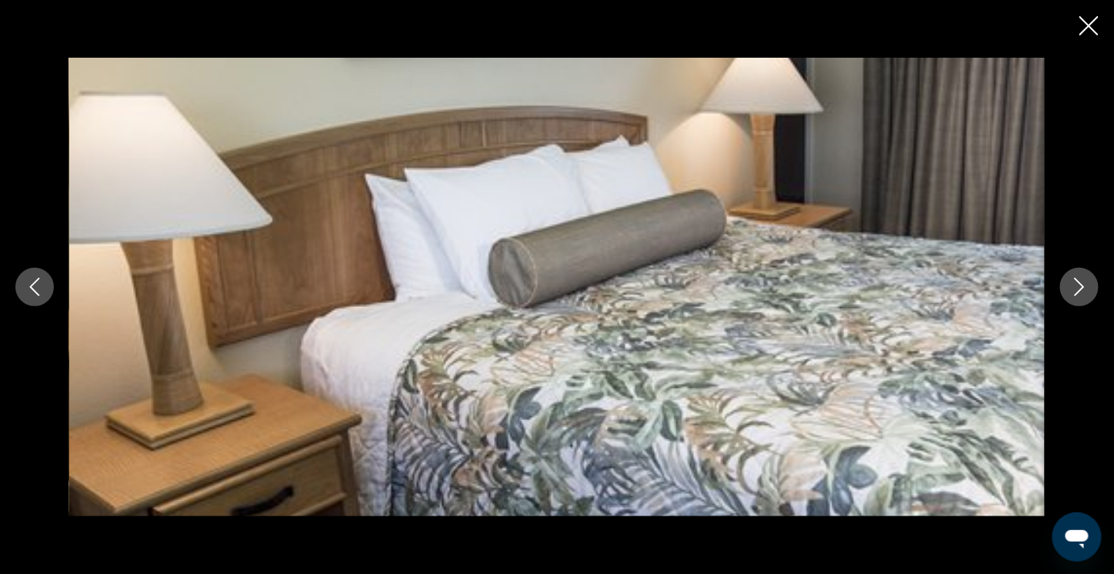
click at [1083, 291] on icon "Next image" at bounding box center [1079, 287] width 18 height 18
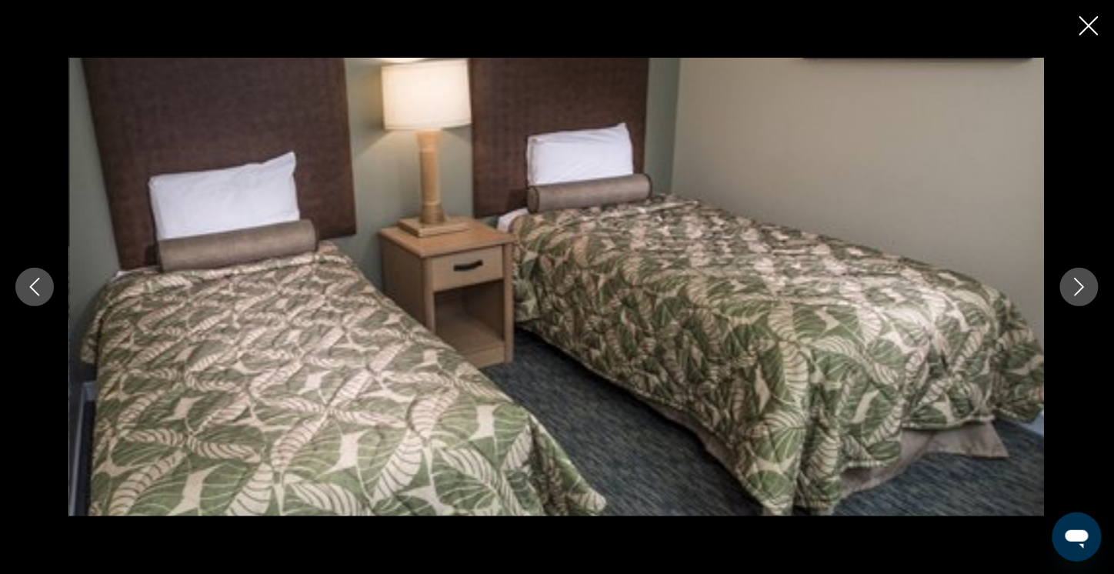
click at [1083, 291] on icon "Next image" at bounding box center [1079, 287] width 18 height 18
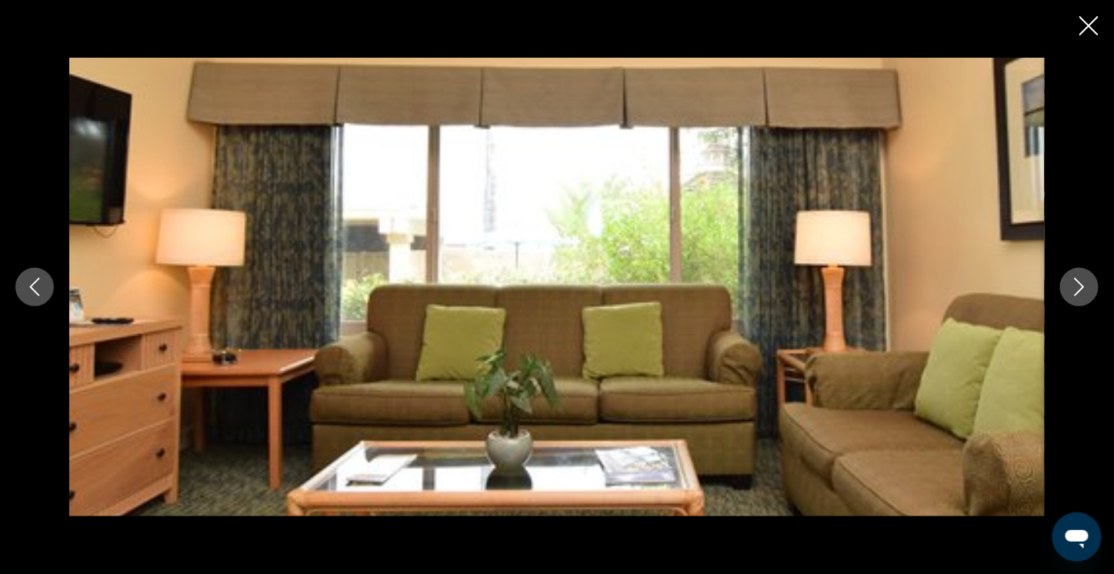
click at [1091, 24] on icon "Close slideshow" at bounding box center [1088, 25] width 19 height 19
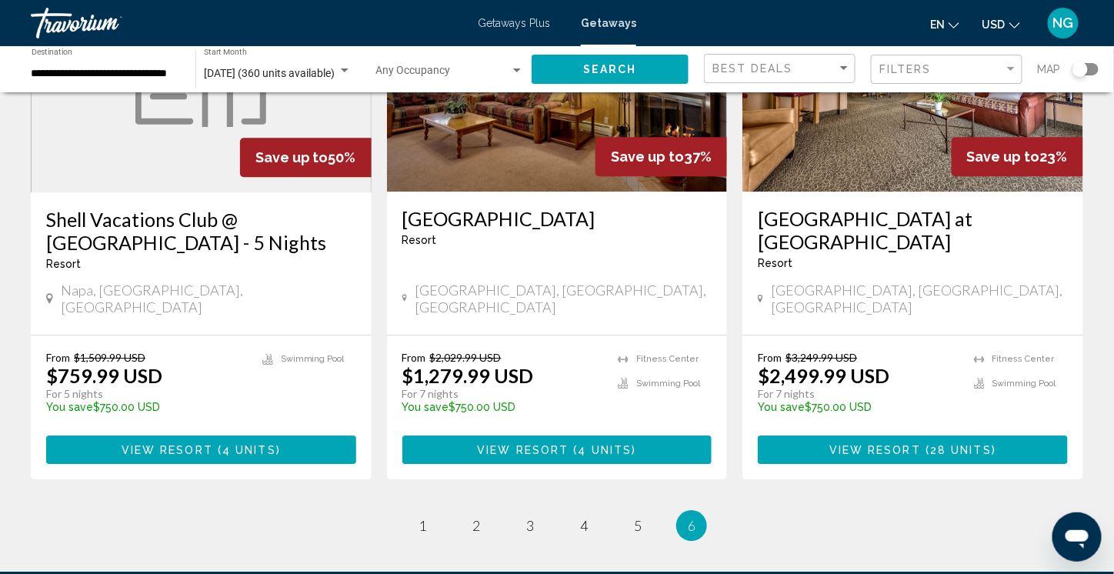
scroll to position [1462, 0]
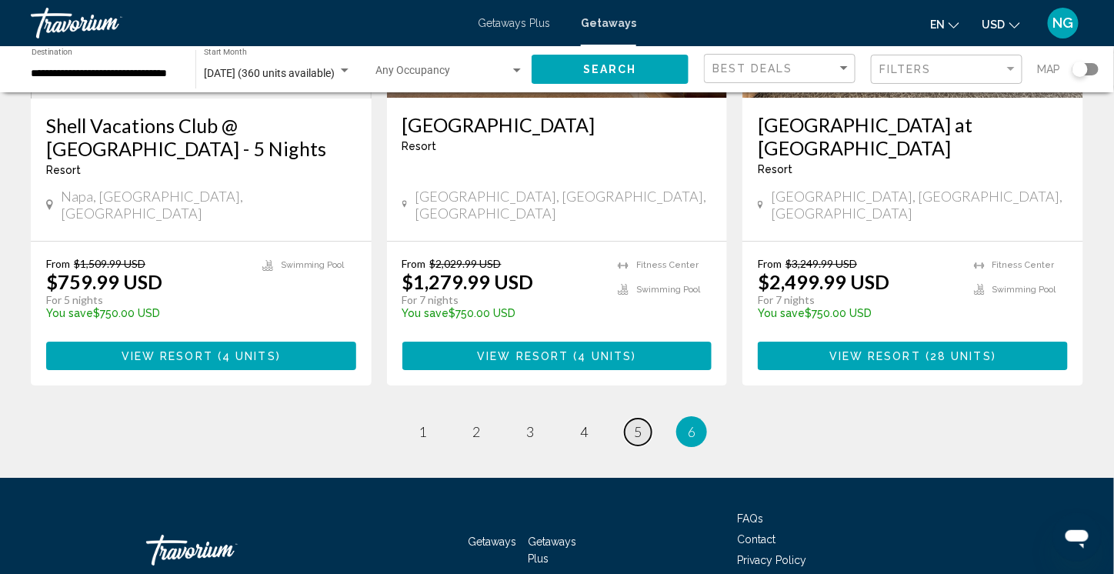
click at [628, 418] on link "page 5" at bounding box center [638, 431] width 27 height 27
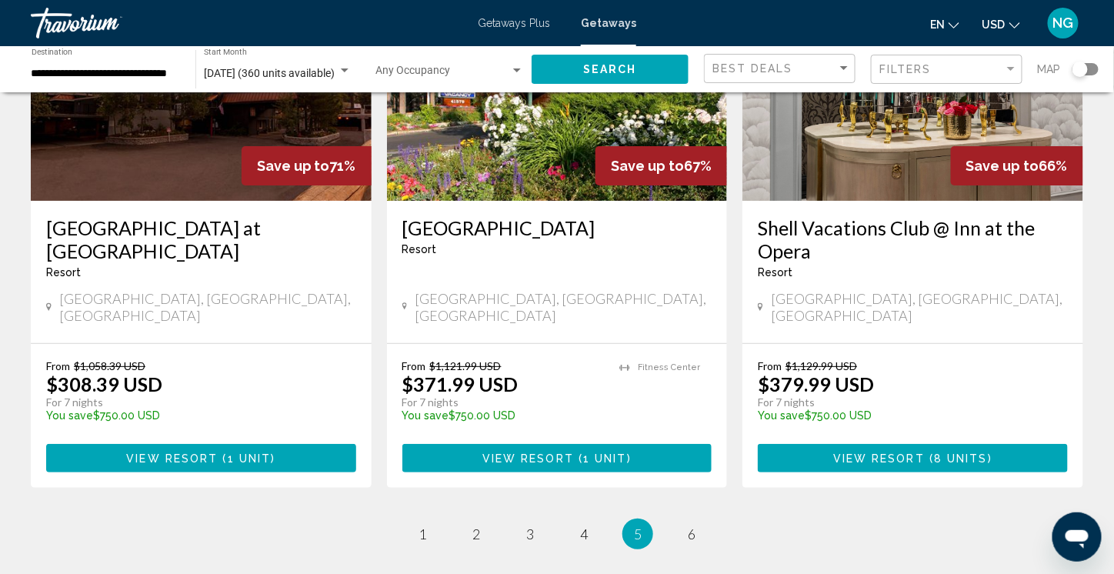
scroll to position [1923, 0]
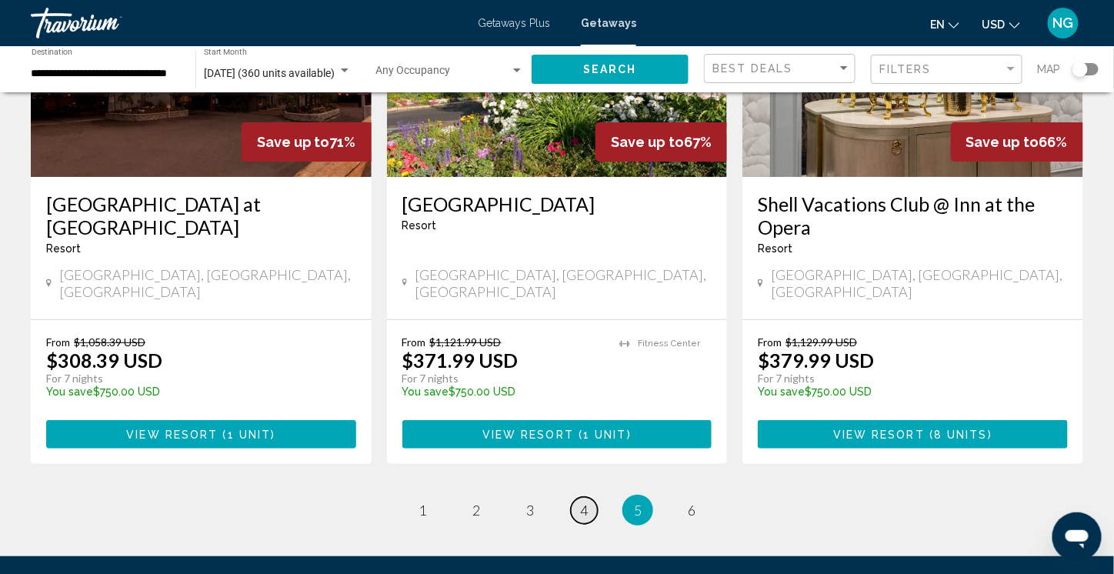
click at [583, 502] on span "4" at bounding box center [584, 510] width 8 height 17
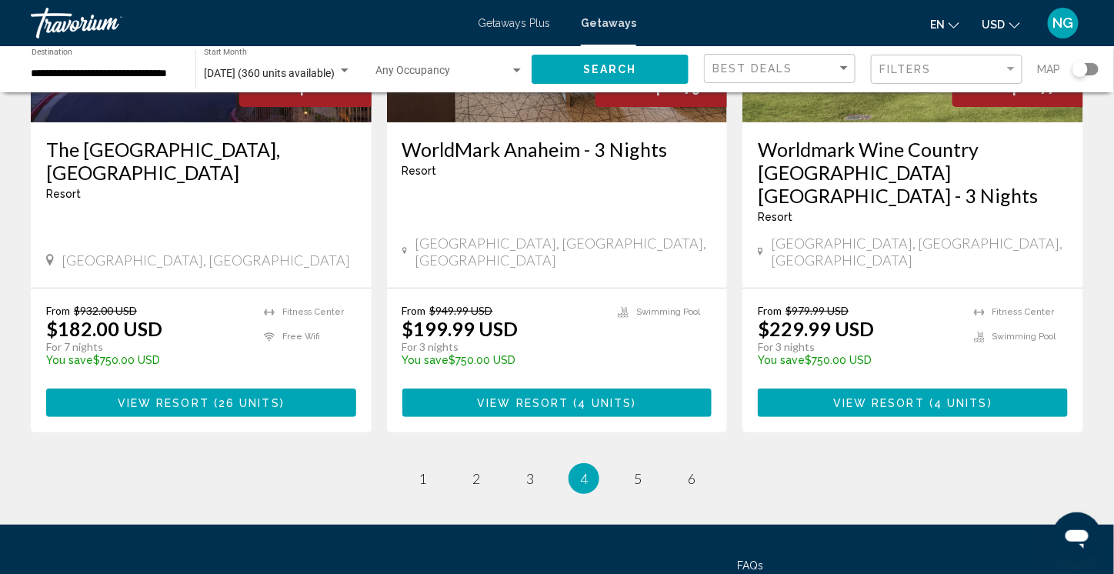
scroll to position [2000, 0]
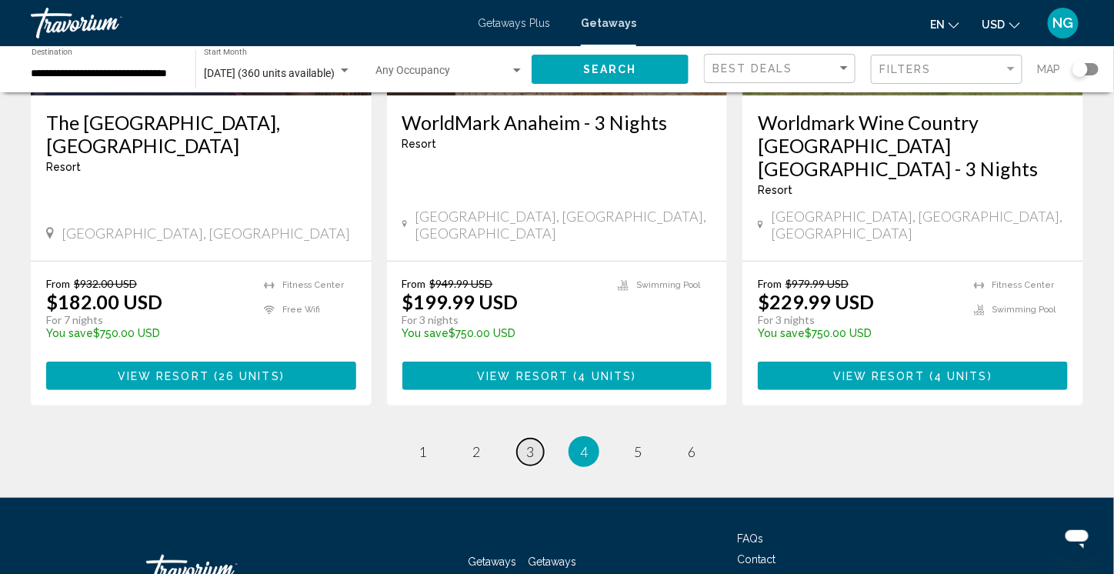
click at [527, 443] on span "3" at bounding box center [530, 451] width 8 height 17
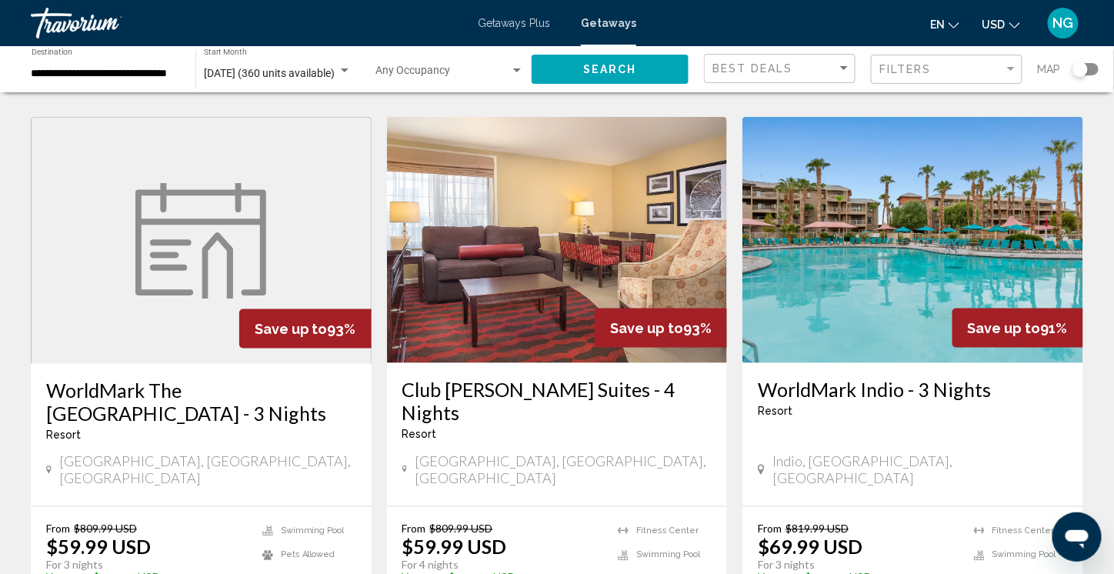
scroll to position [692, 0]
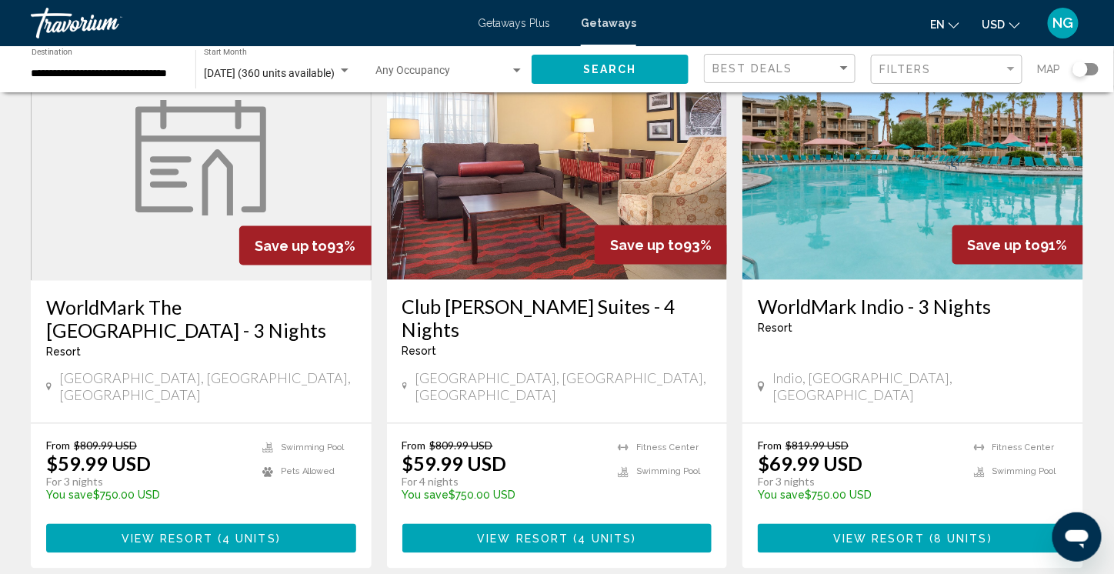
click at [884, 176] on img "Main content" at bounding box center [912, 157] width 341 height 246
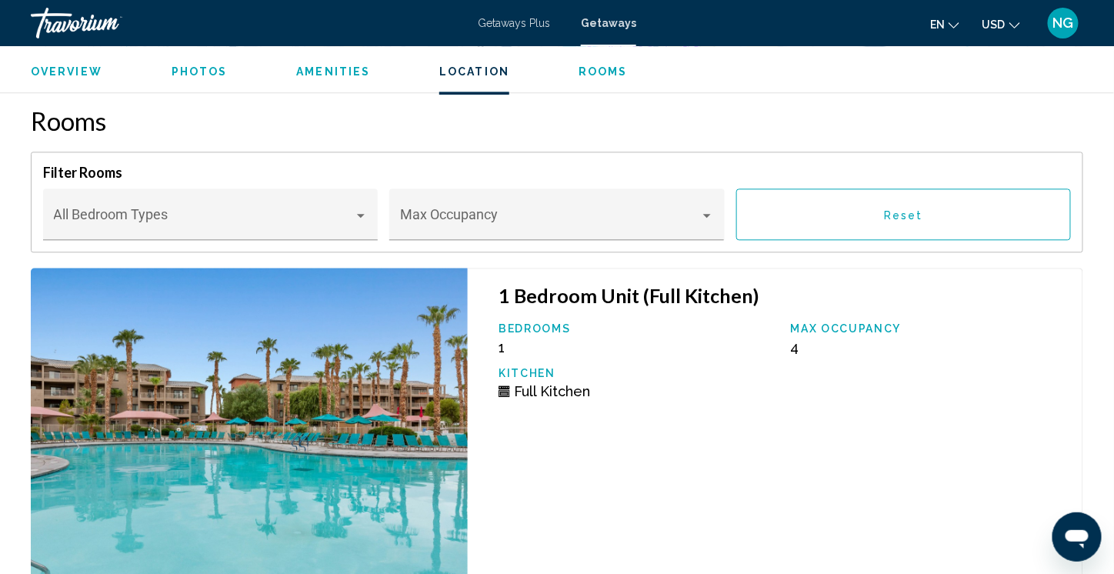
scroll to position [3047, 0]
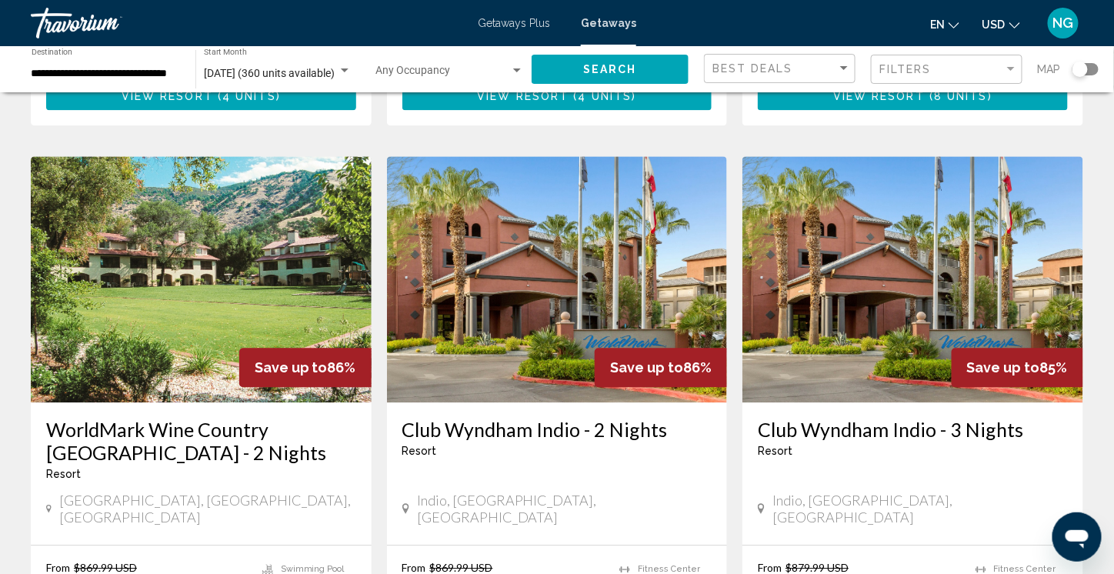
scroll to position [1154, 0]
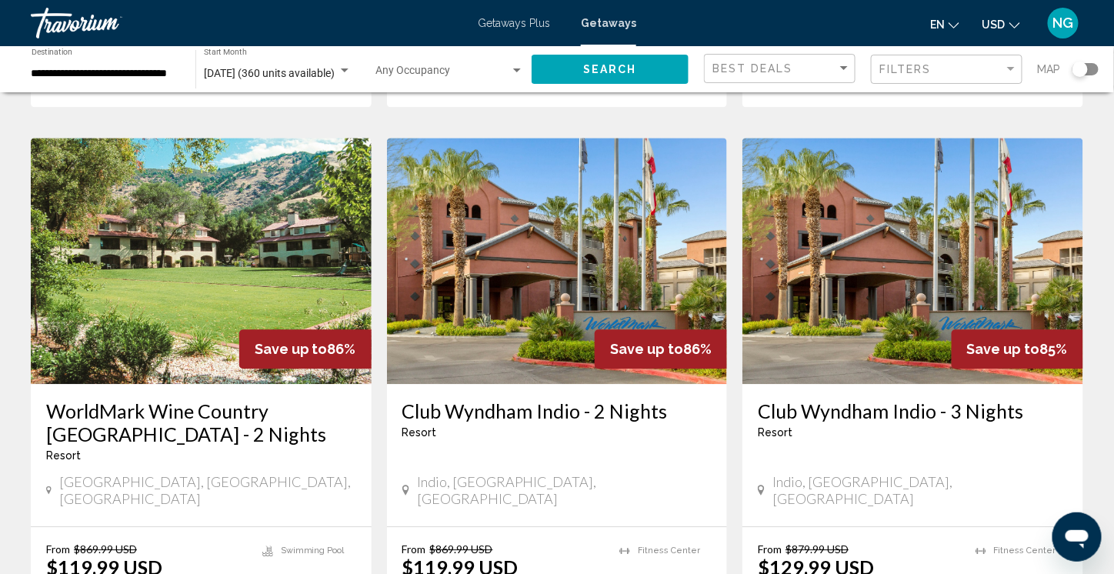
click at [582, 277] on img "Main content" at bounding box center [557, 261] width 341 height 246
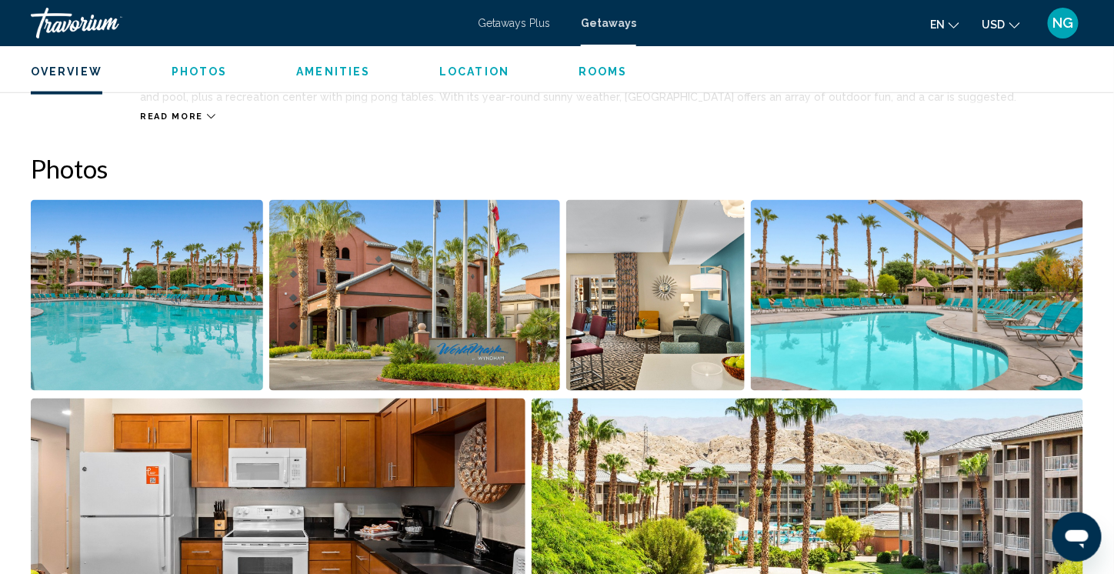
scroll to position [615, 0]
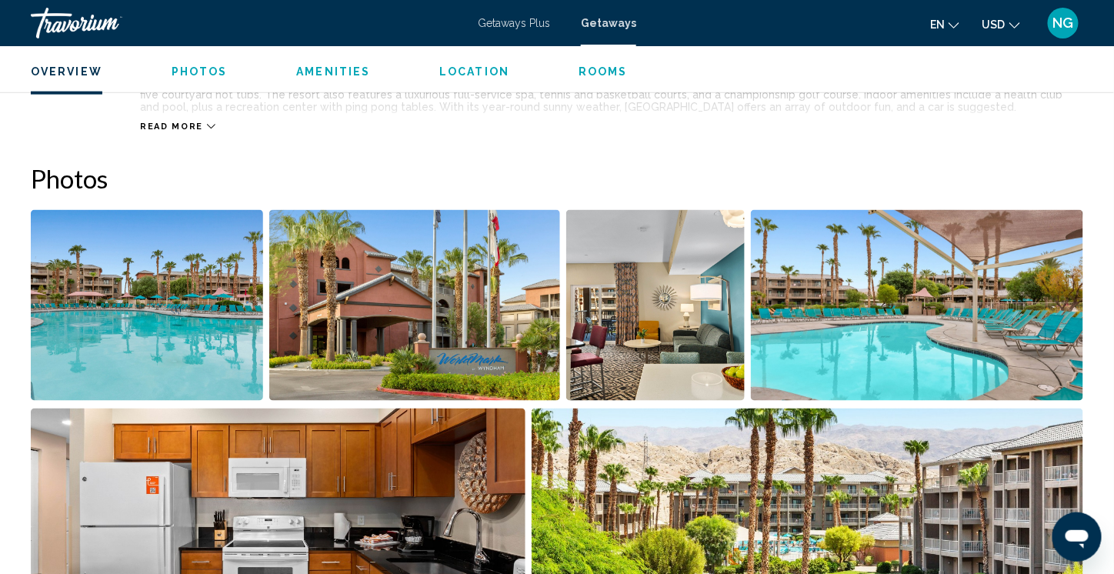
click at [145, 317] on img "Open full-screen image slider" at bounding box center [147, 305] width 232 height 191
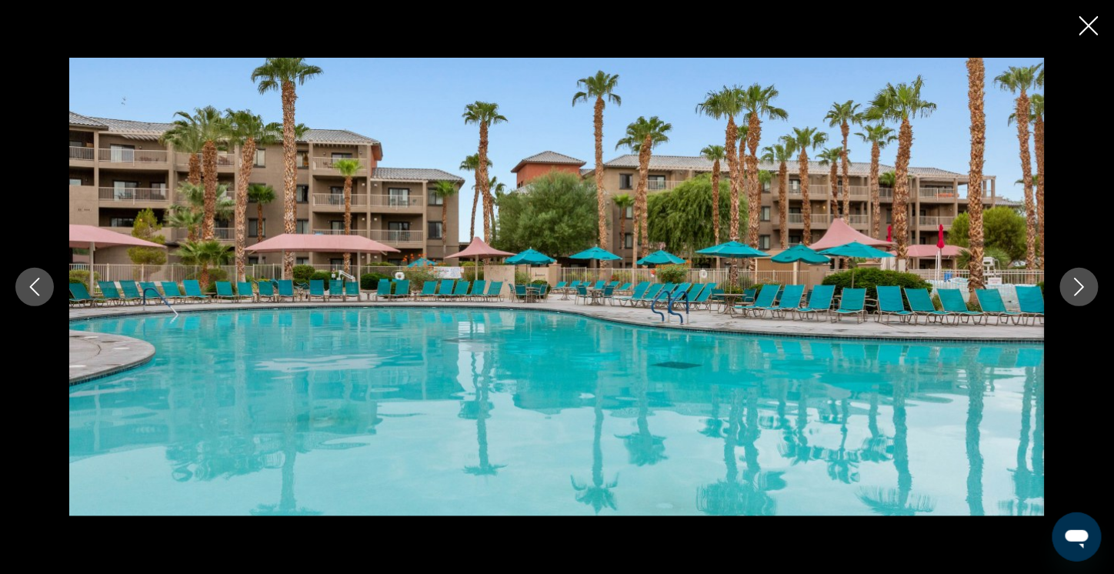
click at [1082, 295] on icon "Next image" at bounding box center [1079, 287] width 18 height 18
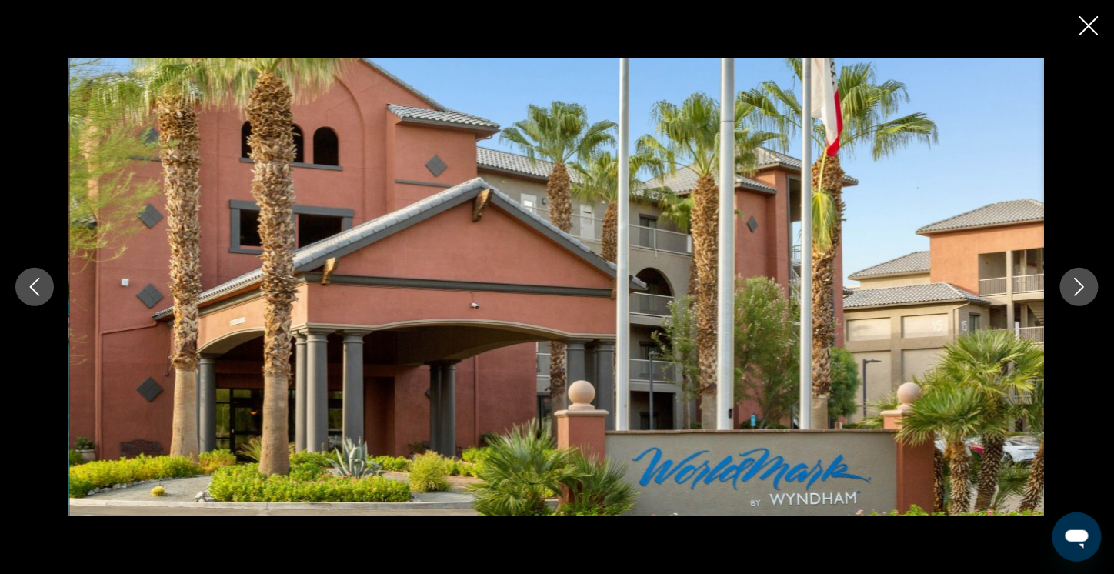
click at [1082, 295] on icon "Next image" at bounding box center [1079, 287] width 18 height 18
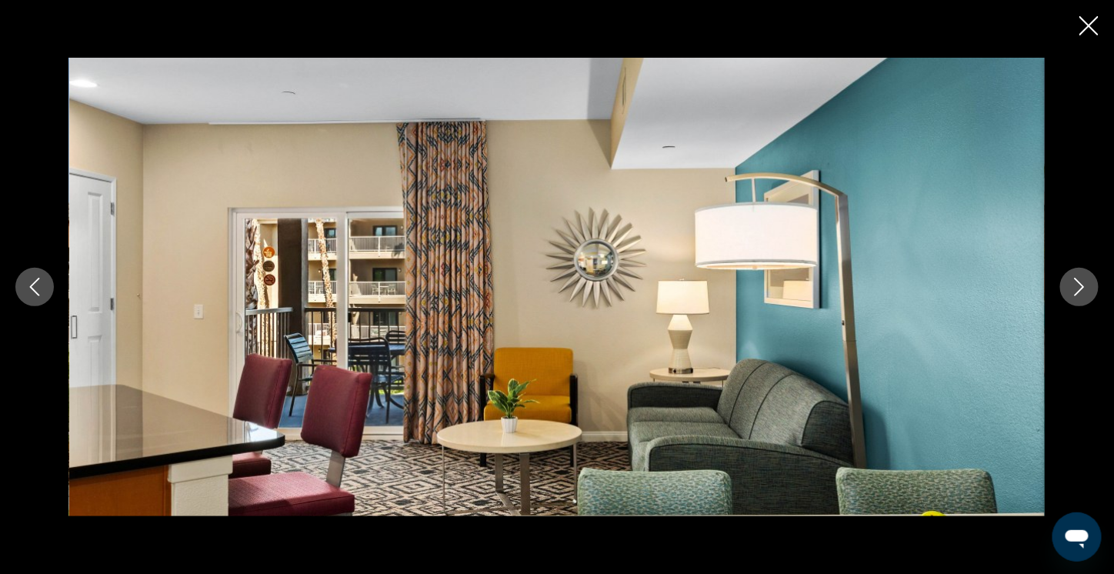
click at [1082, 295] on icon "Next image" at bounding box center [1079, 287] width 18 height 18
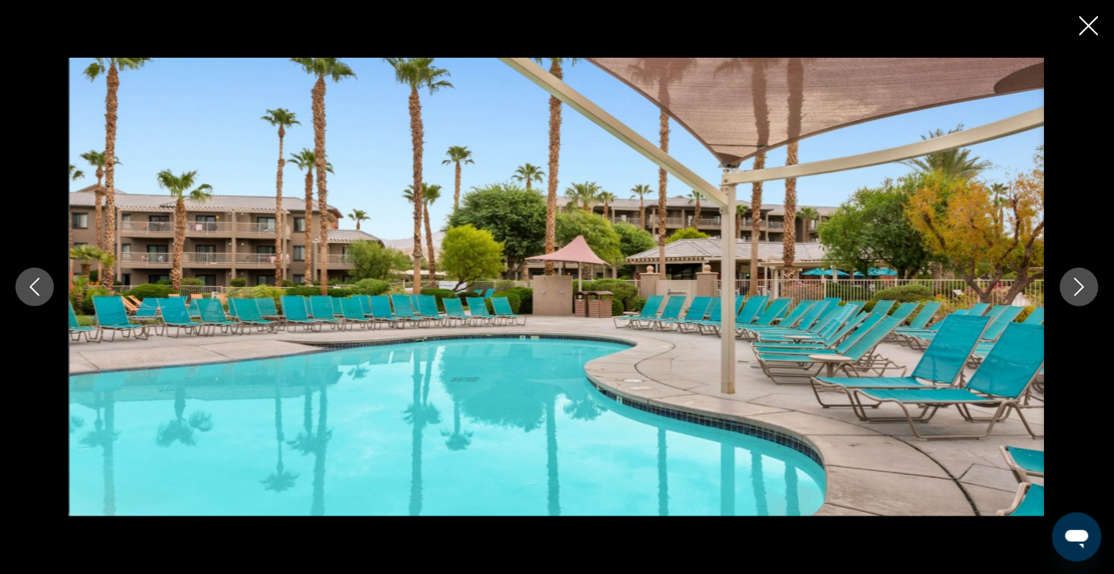
click at [1082, 295] on icon "Next image" at bounding box center [1079, 287] width 18 height 18
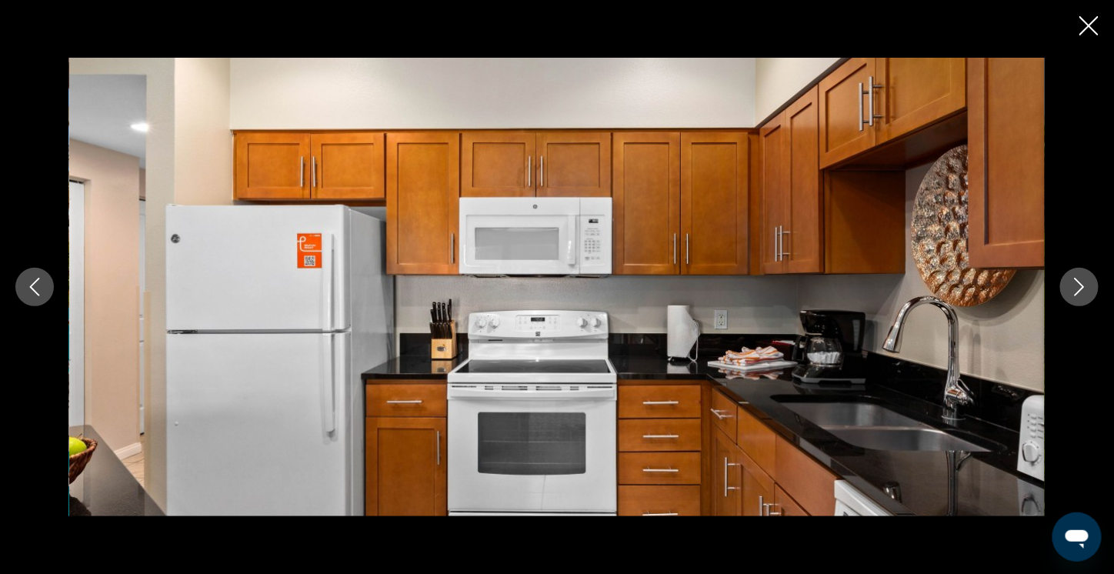
click at [1082, 295] on icon "Next image" at bounding box center [1079, 287] width 18 height 18
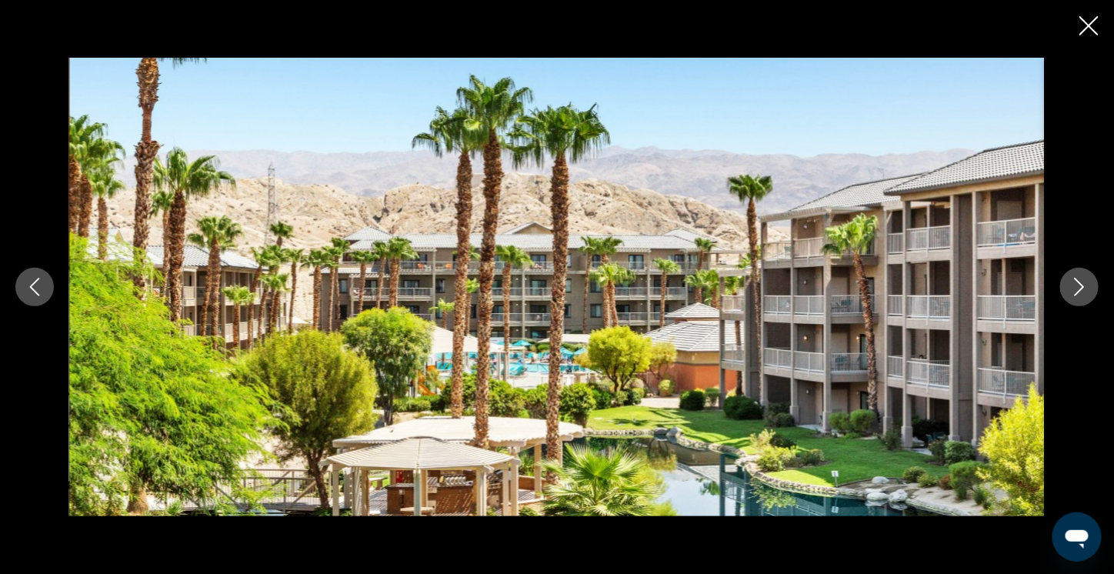
click at [1082, 295] on icon "Next image" at bounding box center [1079, 287] width 18 height 18
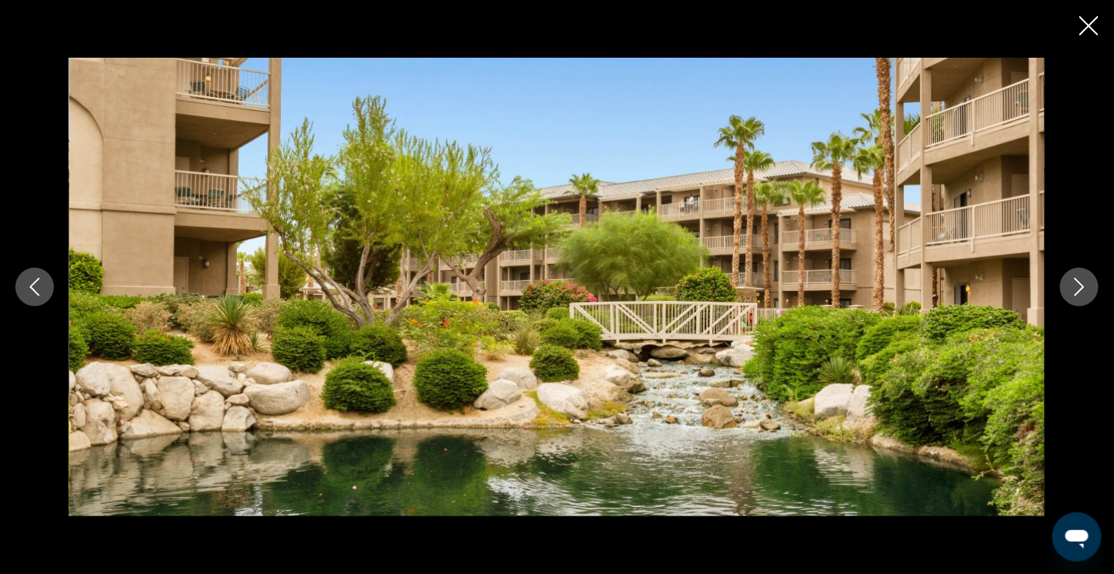
click at [1082, 295] on icon "Next image" at bounding box center [1079, 287] width 18 height 18
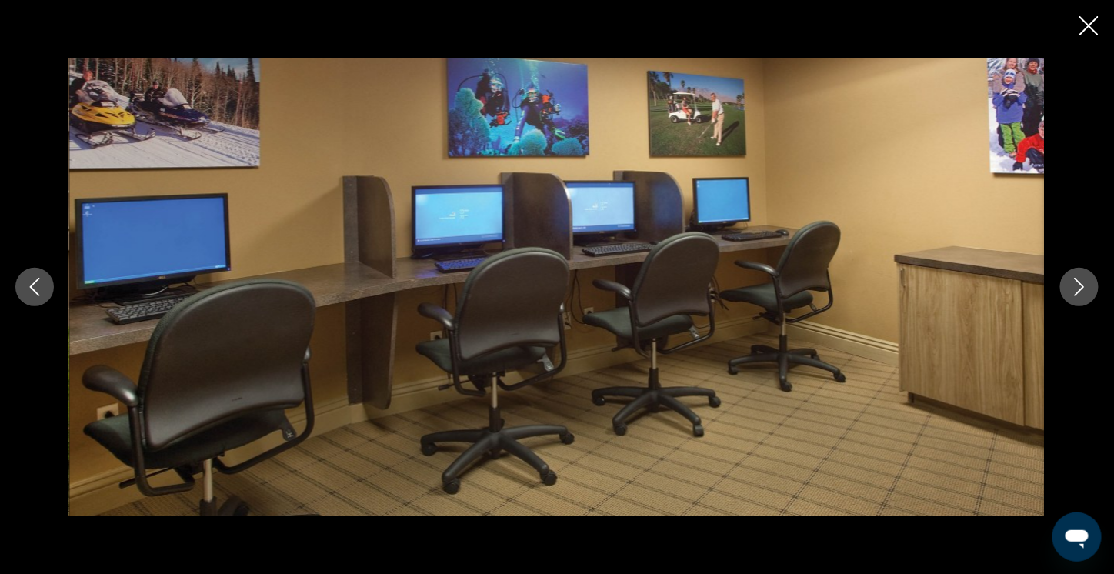
click at [1082, 295] on icon "Next image" at bounding box center [1079, 287] width 18 height 18
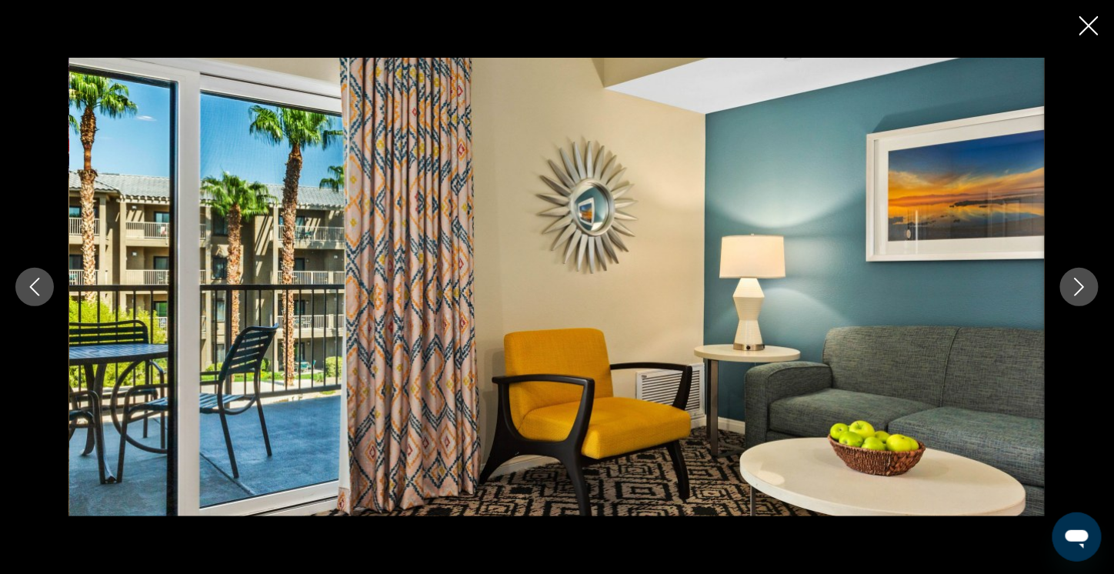
click at [1082, 295] on icon "Next image" at bounding box center [1079, 287] width 18 height 18
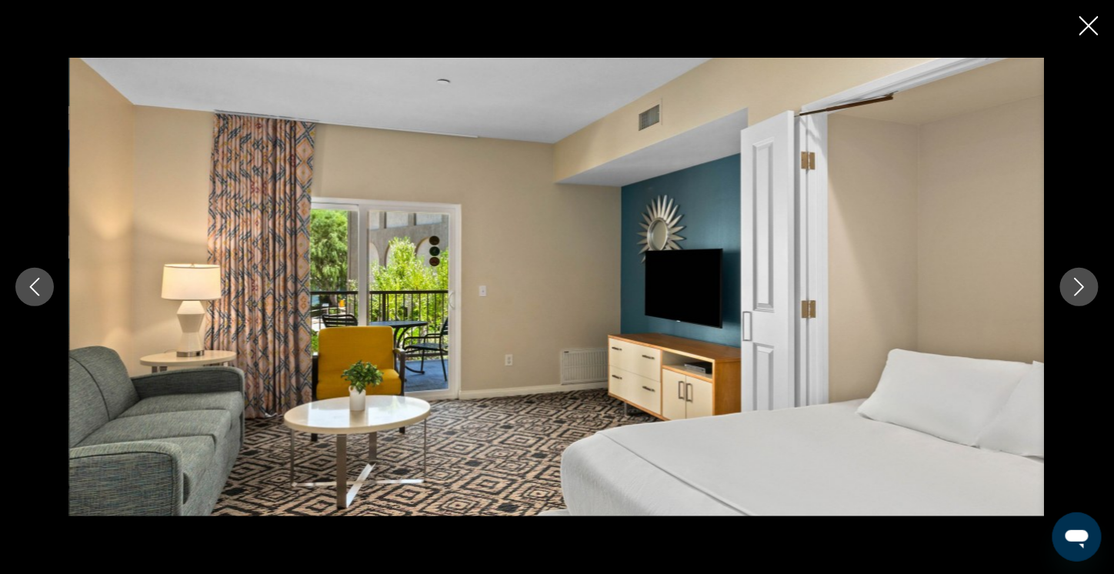
click at [1082, 295] on icon "Next image" at bounding box center [1079, 287] width 18 height 18
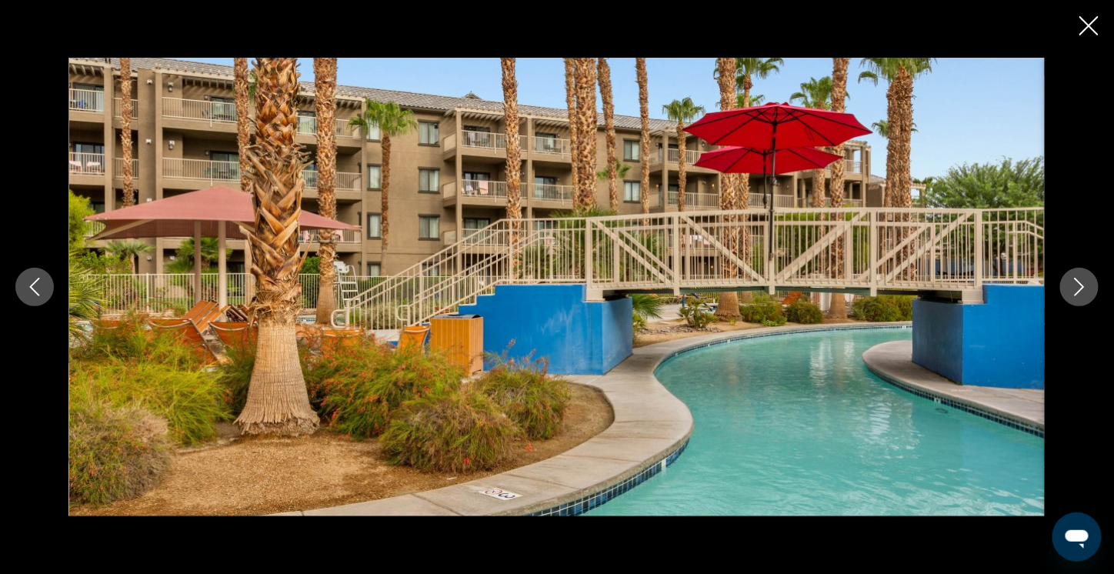
click at [1078, 23] on div "Main content" at bounding box center [557, 287] width 1114 height 574
click at [1081, 29] on icon "Close slideshow" at bounding box center [1088, 25] width 19 height 19
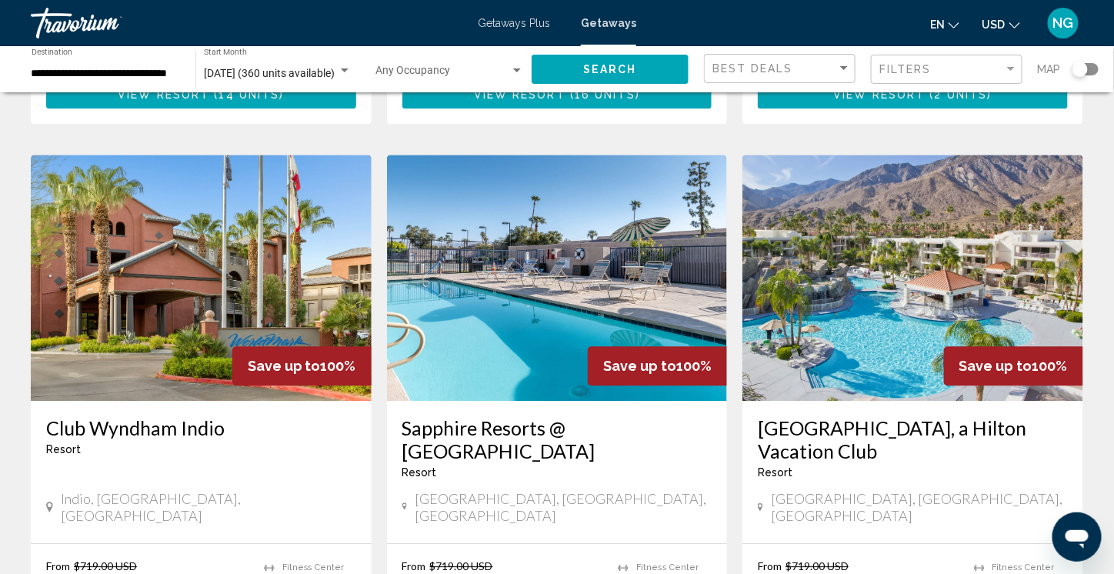
scroll to position [1132, 0]
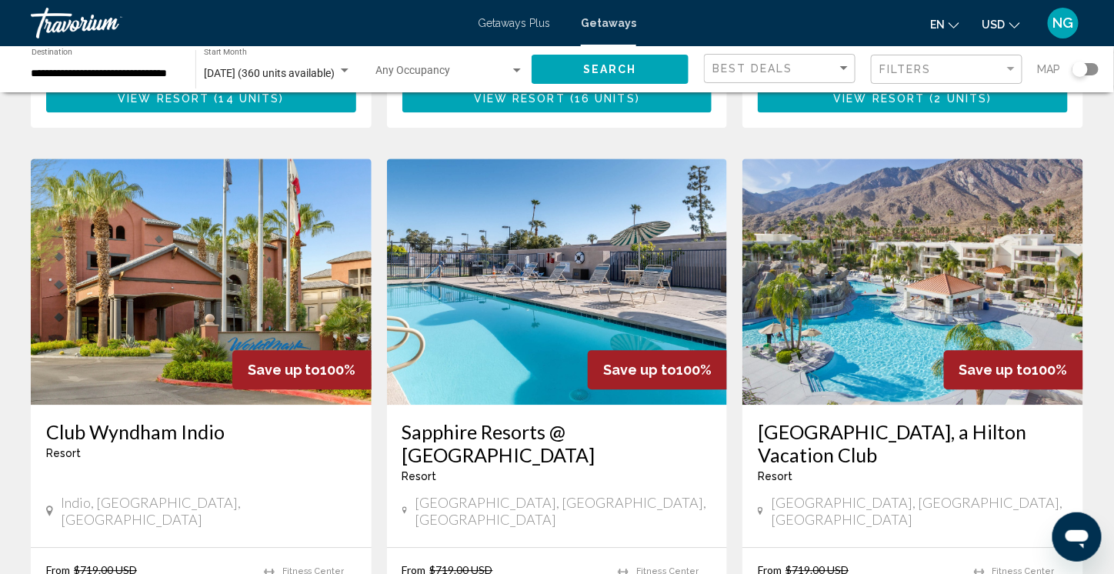
click at [183, 289] on img "Main content" at bounding box center [201, 281] width 341 height 246
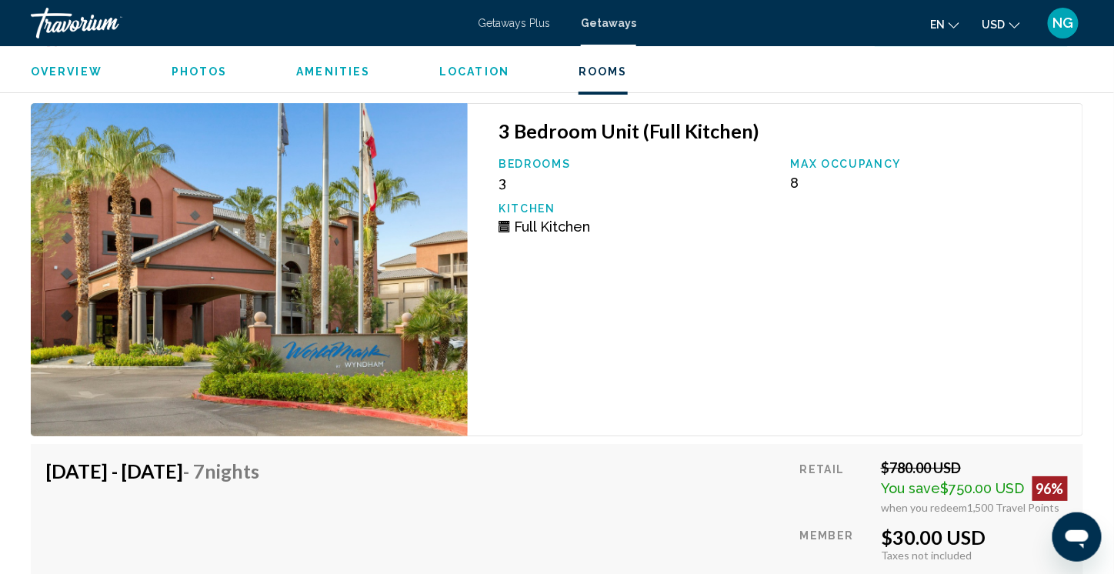
scroll to position [3615, 0]
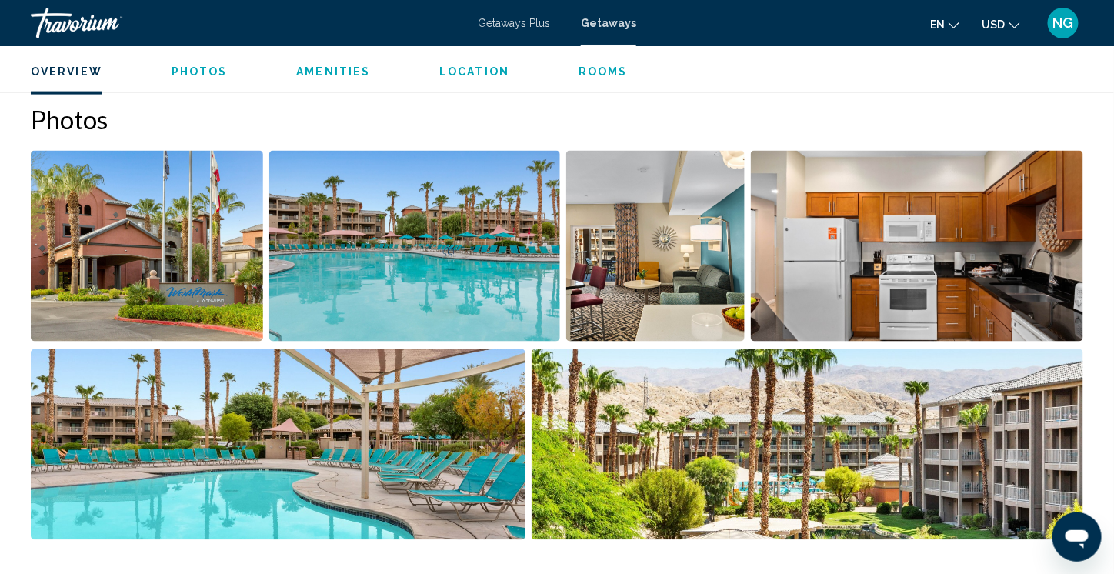
scroll to position [615, 0]
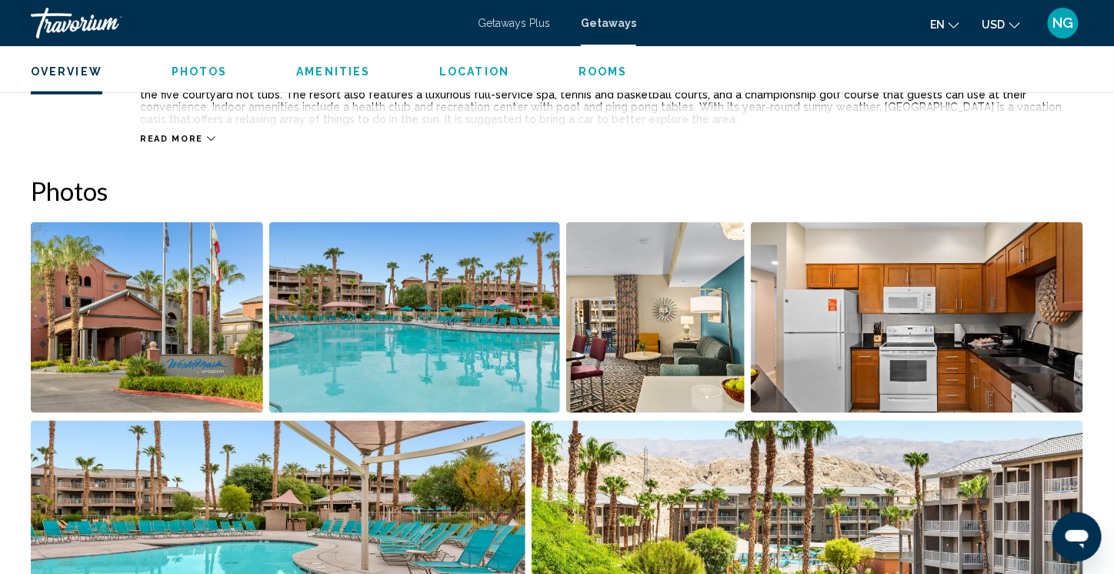
click at [111, 364] on img "Open full-screen image slider" at bounding box center [147, 317] width 232 height 191
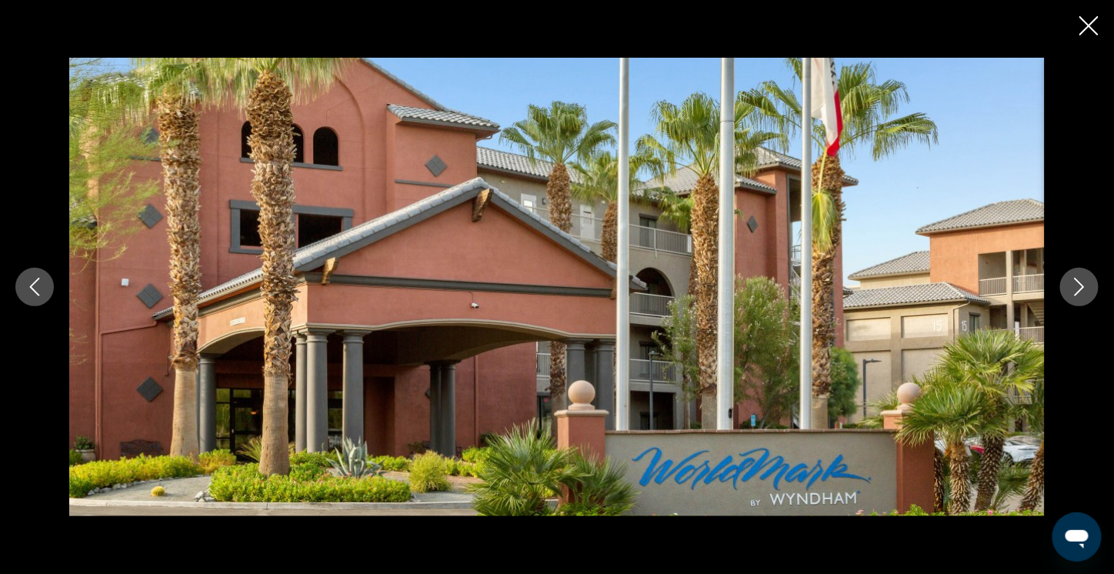
click at [1080, 283] on icon "Next image" at bounding box center [1080, 287] width 10 height 18
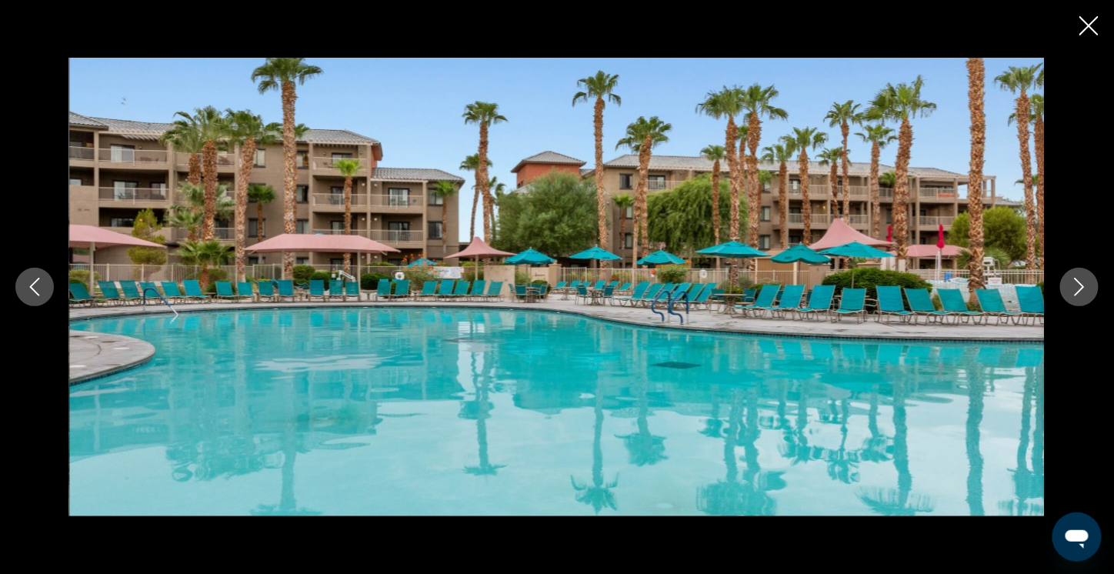
click at [1080, 283] on icon "Next image" at bounding box center [1080, 287] width 10 height 18
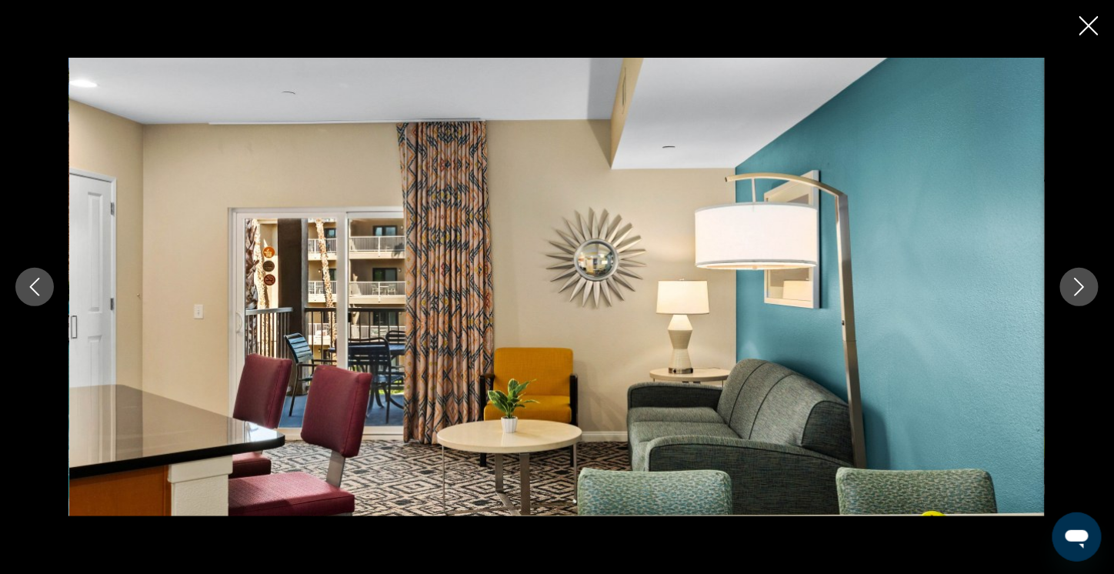
click at [1080, 283] on icon "Next image" at bounding box center [1080, 287] width 10 height 18
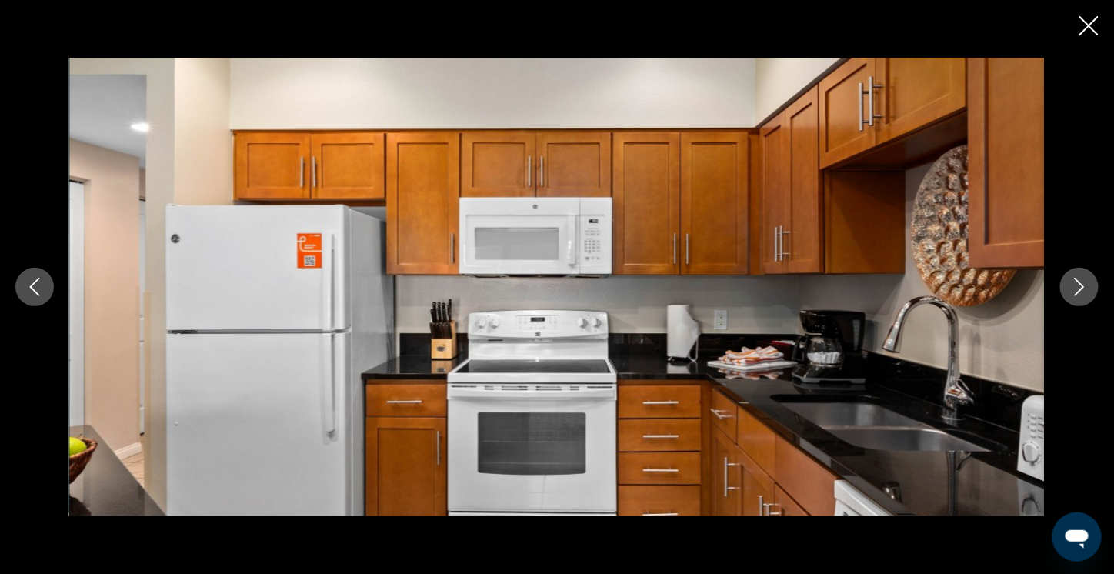
click at [1080, 283] on icon "Next image" at bounding box center [1080, 287] width 10 height 18
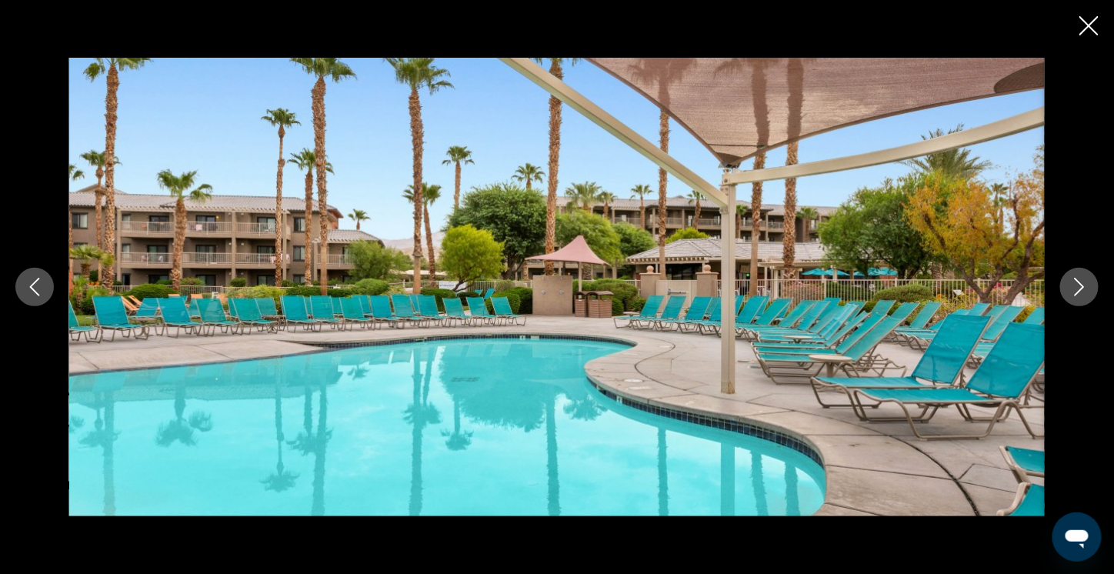
click at [1080, 283] on icon "Next image" at bounding box center [1080, 287] width 10 height 18
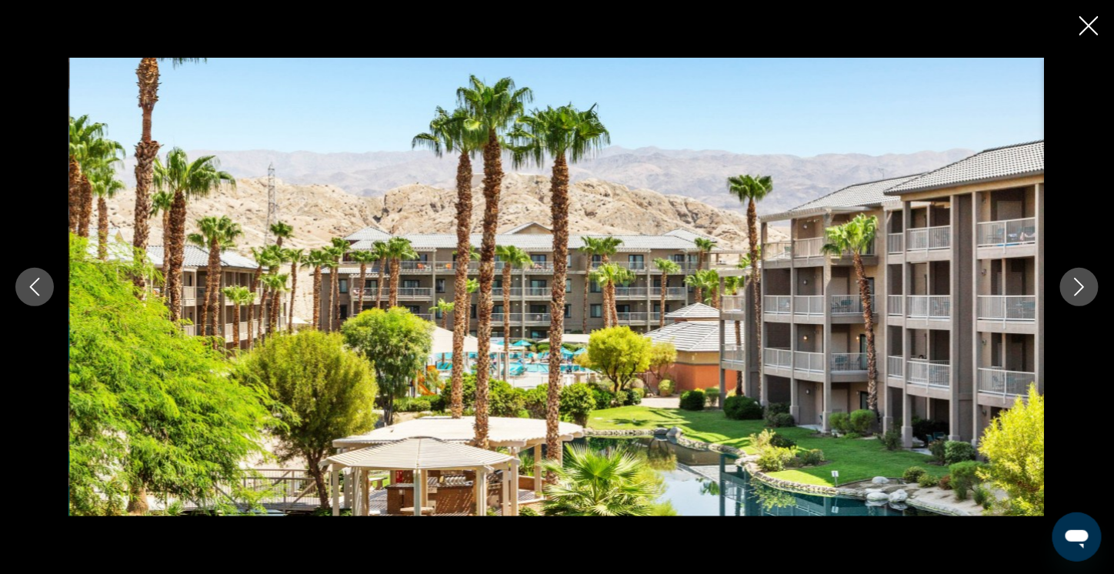
click at [1080, 283] on icon "Next image" at bounding box center [1080, 287] width 10 height 18
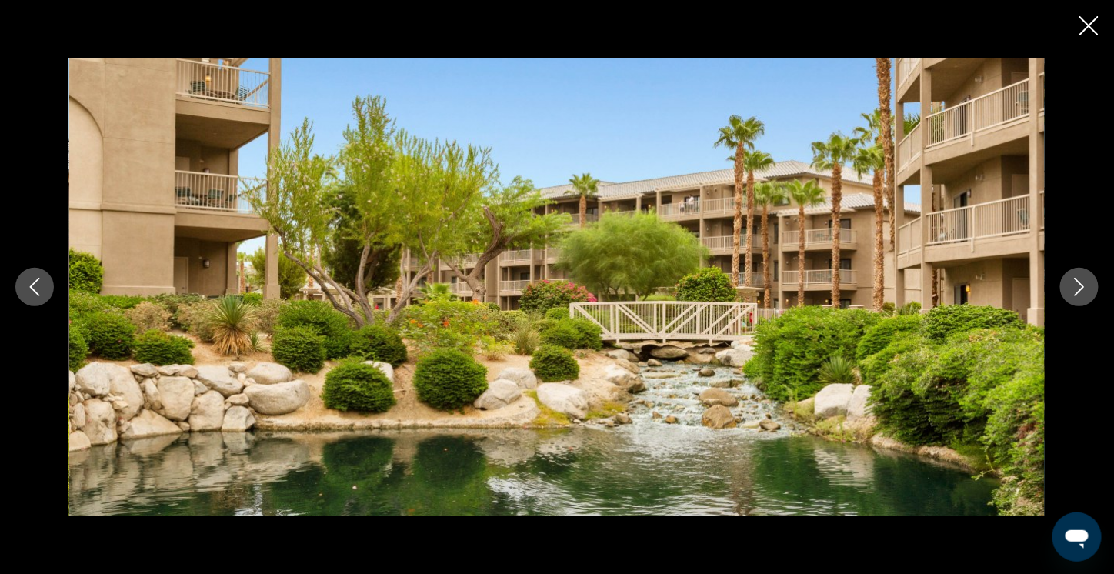
click at [1080, 283] on icon "Next image" at bounding box center [1080, 287] width 10 height 18
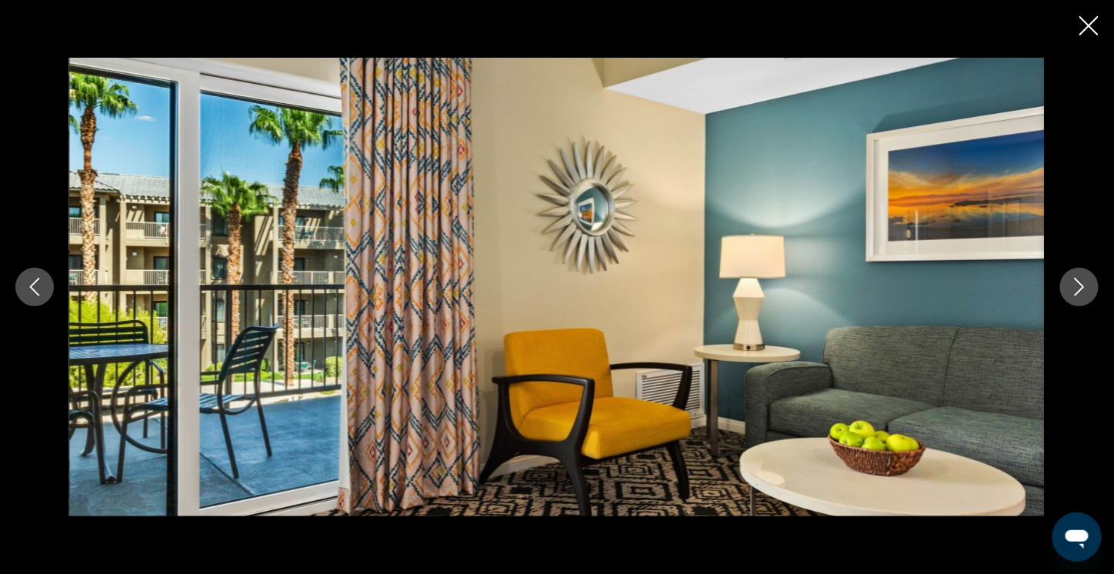
click at [1080, 283] on icon "Next image" at bounding box center [1080, 287] width 10 height 18
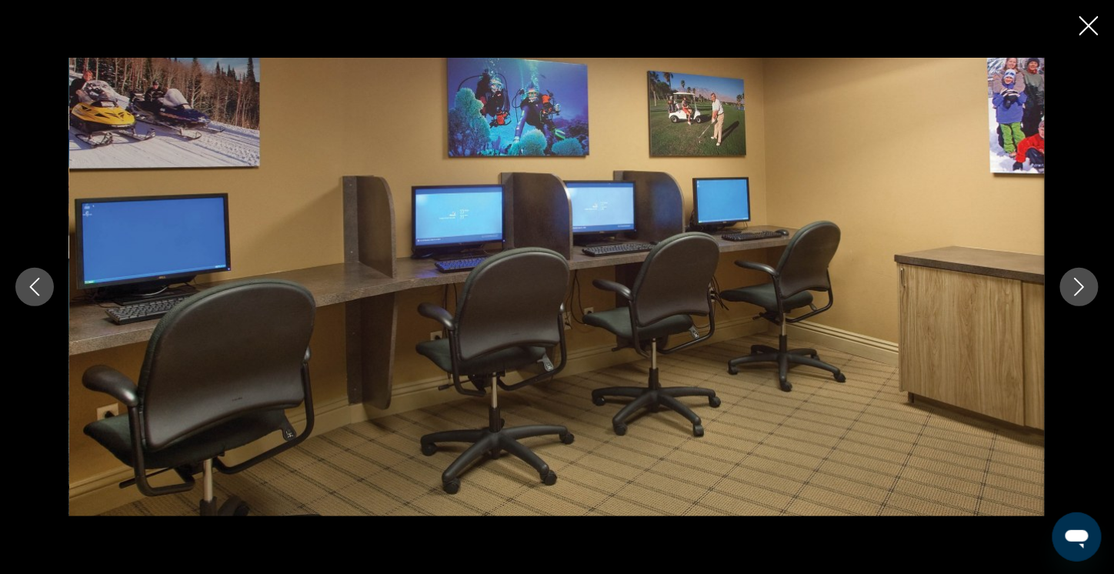
click at [1080, 283] on icon "Next image" at bounding box center [1080, 287] width 10 height 18
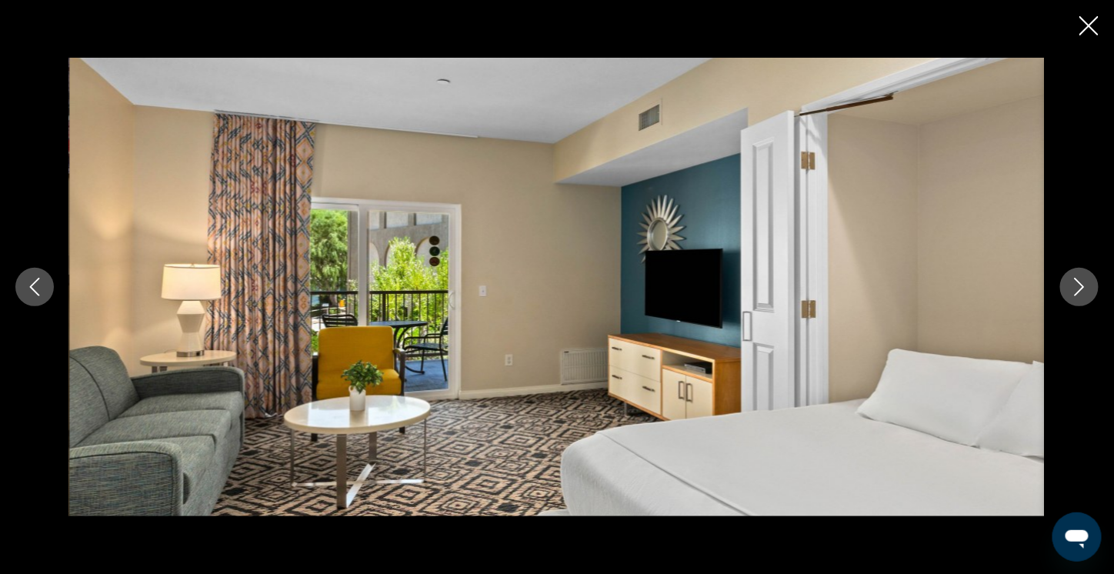
click at [1080, 283] on icon "Next image" at bounding box center [1080, 287] width 10 height 18
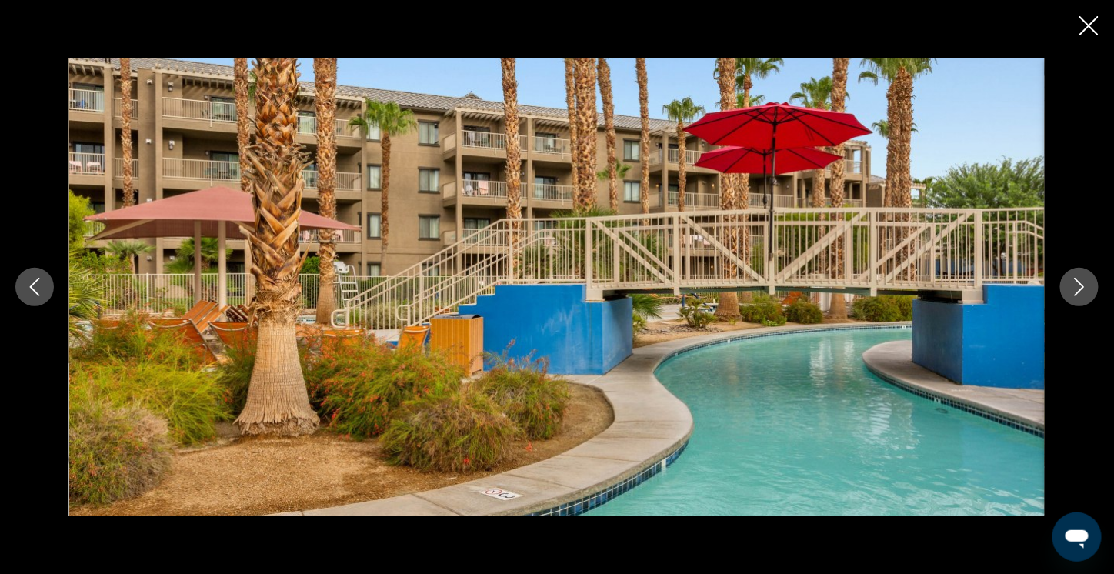
click at [1080, 283] on icon "Next image" at bounding box center [1080, 287] width 10 height 18
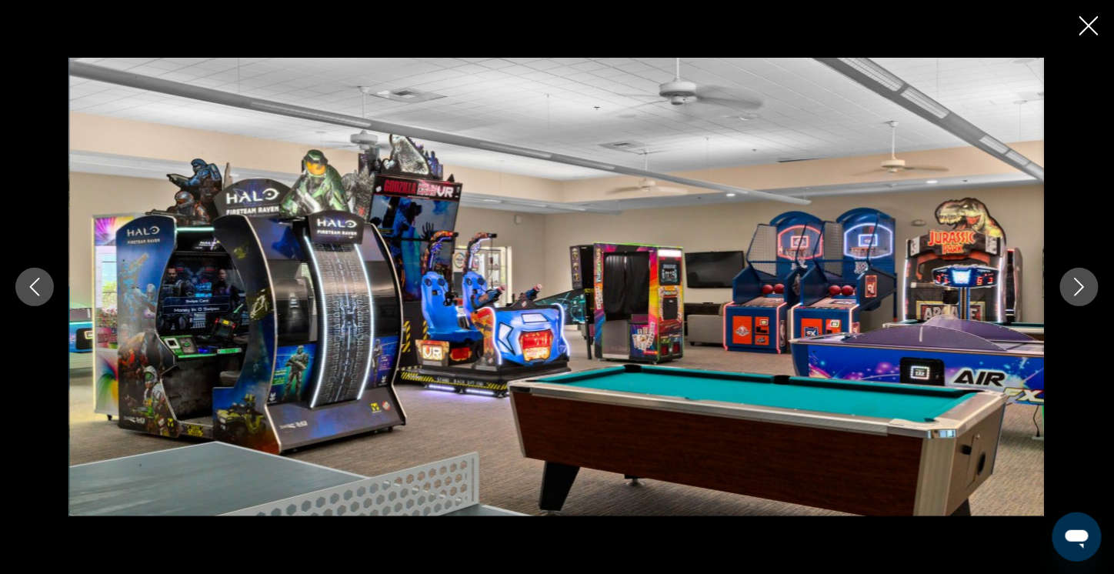
click at [1080, 283] on icon "Next image" at bounding box center [1080, 287] width 10 height 18
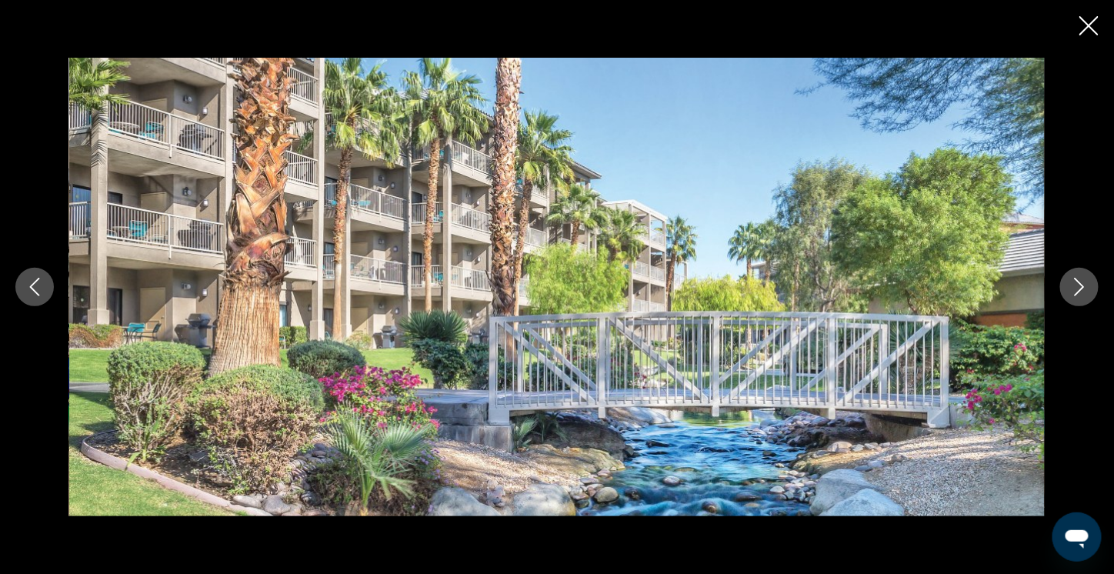
click at [1080, 283] on icon "Next image" at bounding box center [1080, 287] width 10 height 18
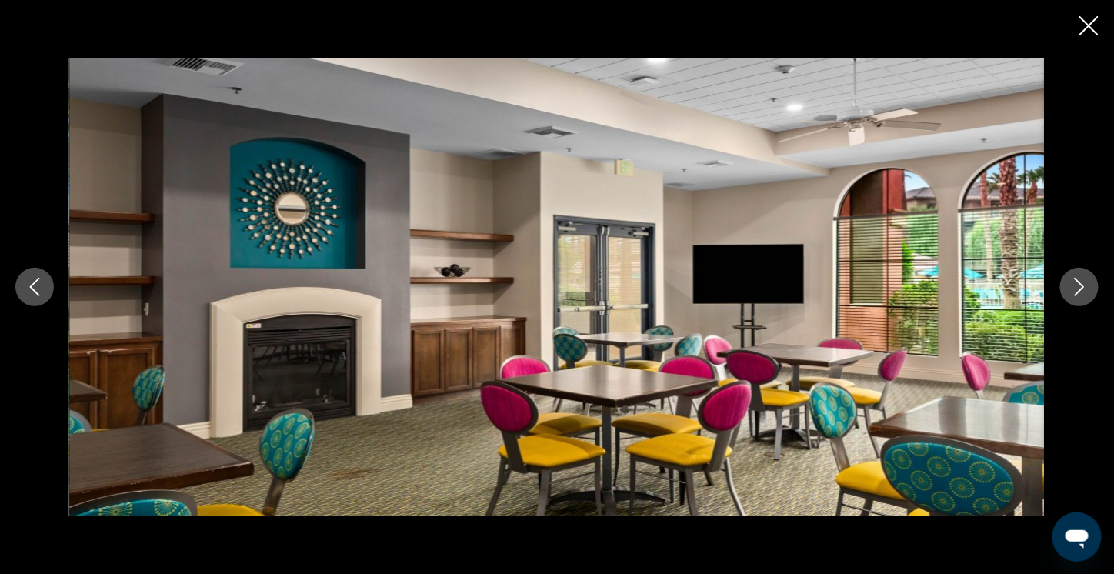
click at [1080, 283] on icon "Next image" at bounding box center [1080, 287] width 10 height 18
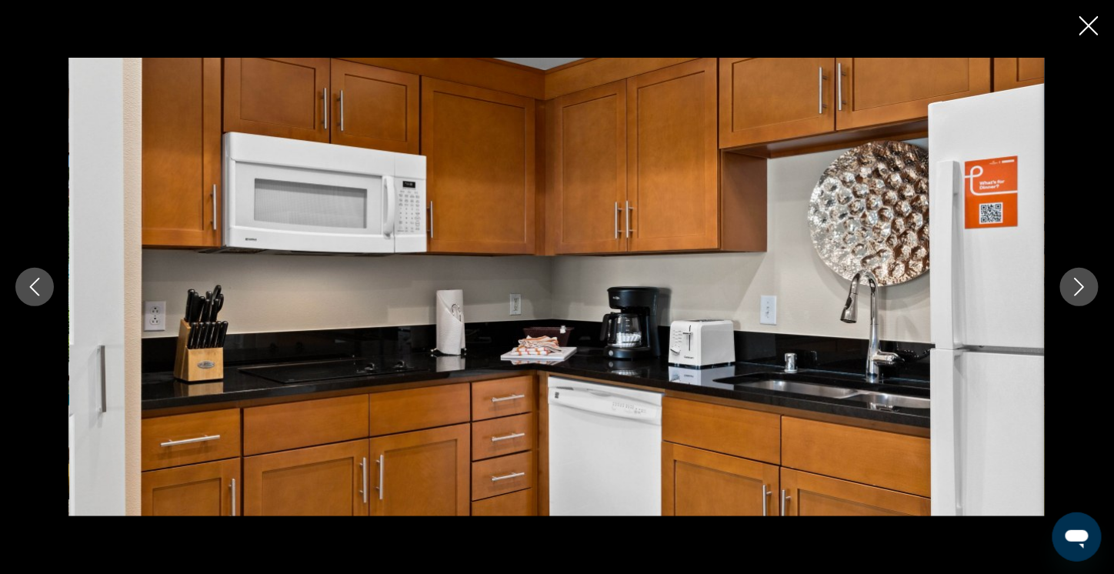
click at [1080, 283] on icon "Next image" at bounding box center [1080, 287] width 10 height 18
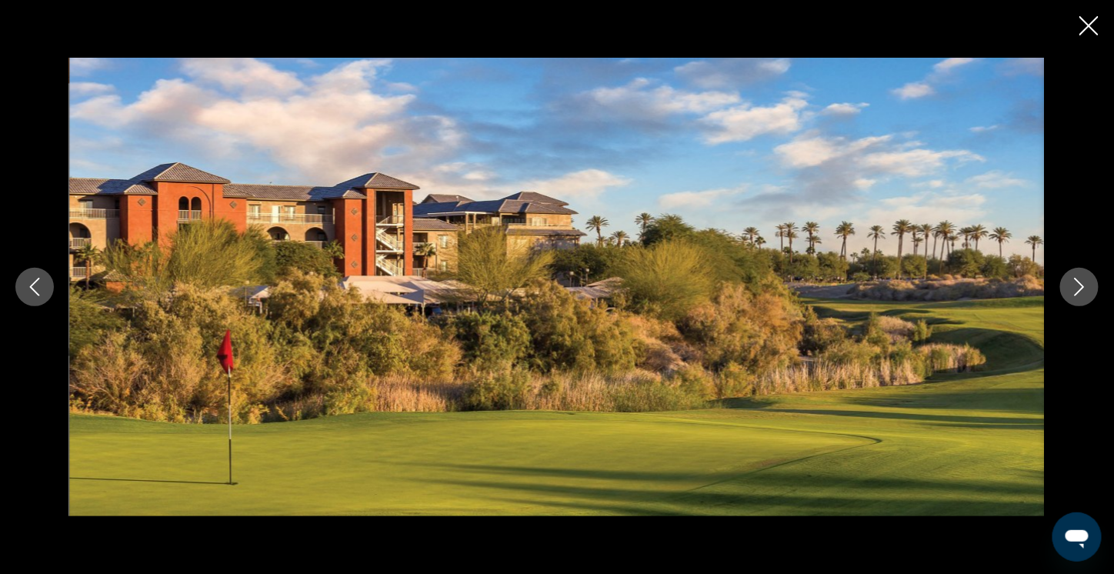
click at [1083, 31] on icon "Close slideshow" at bounding box center [1088, 25] width 19 height 19
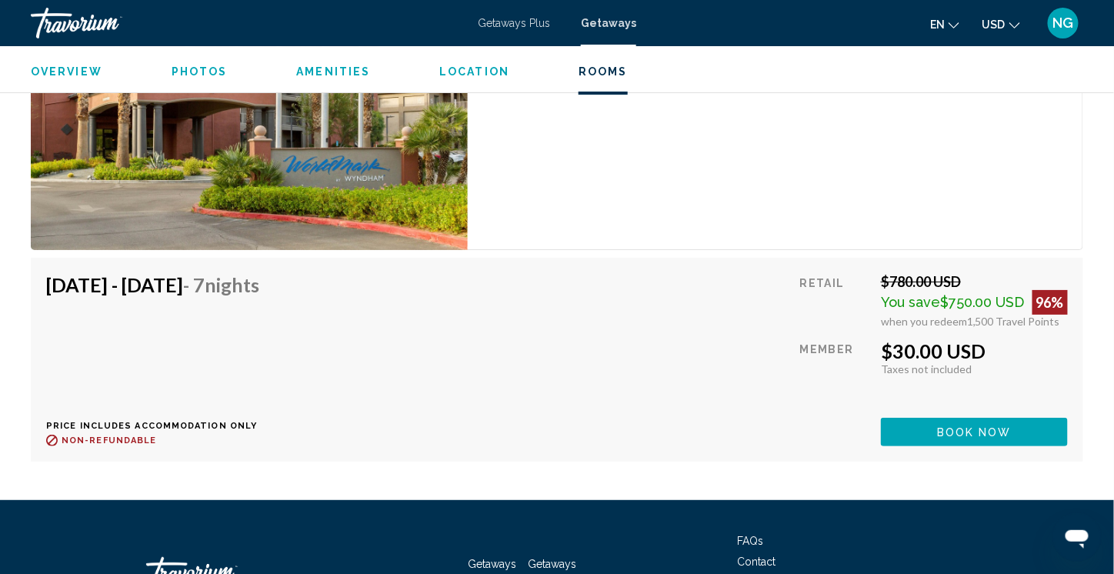
scroll to position [3925, 0]
